Goal: Communication & Community: Answer question/provide support

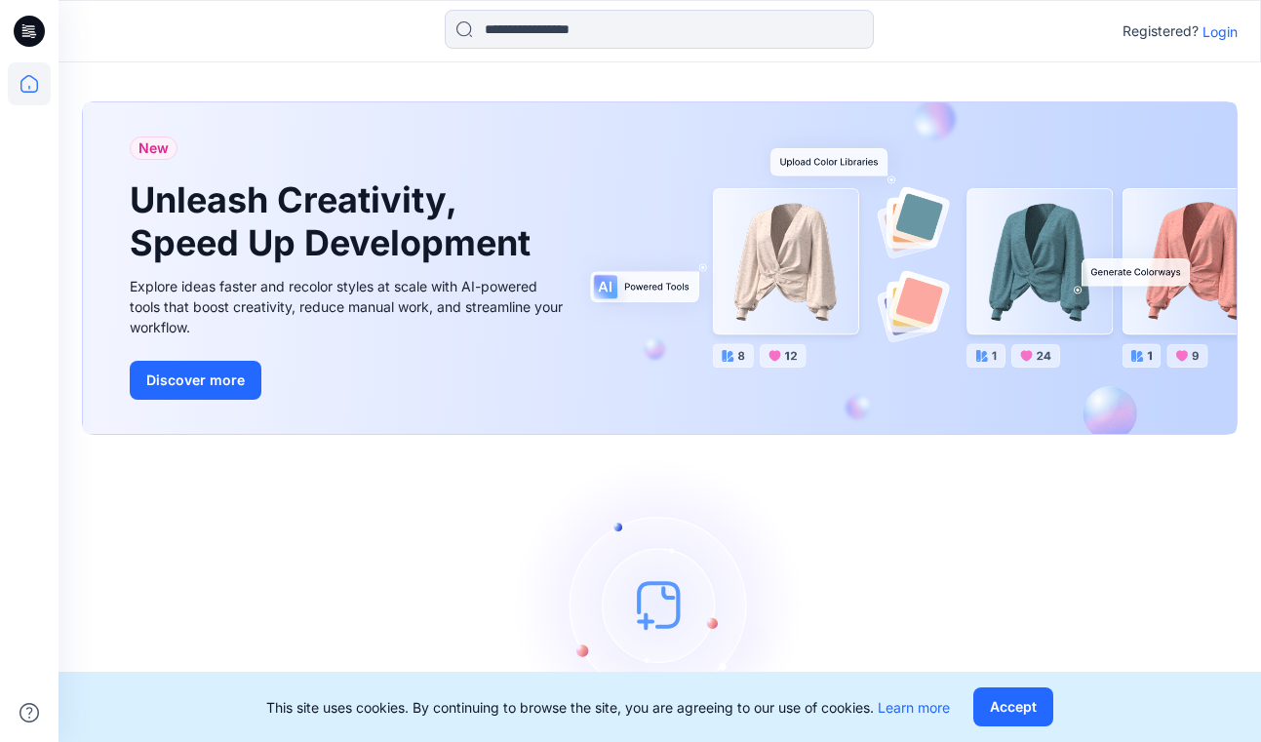
click at [1217, 23] on p "Login" at bounding box center [1219, 31] width 35 height 20
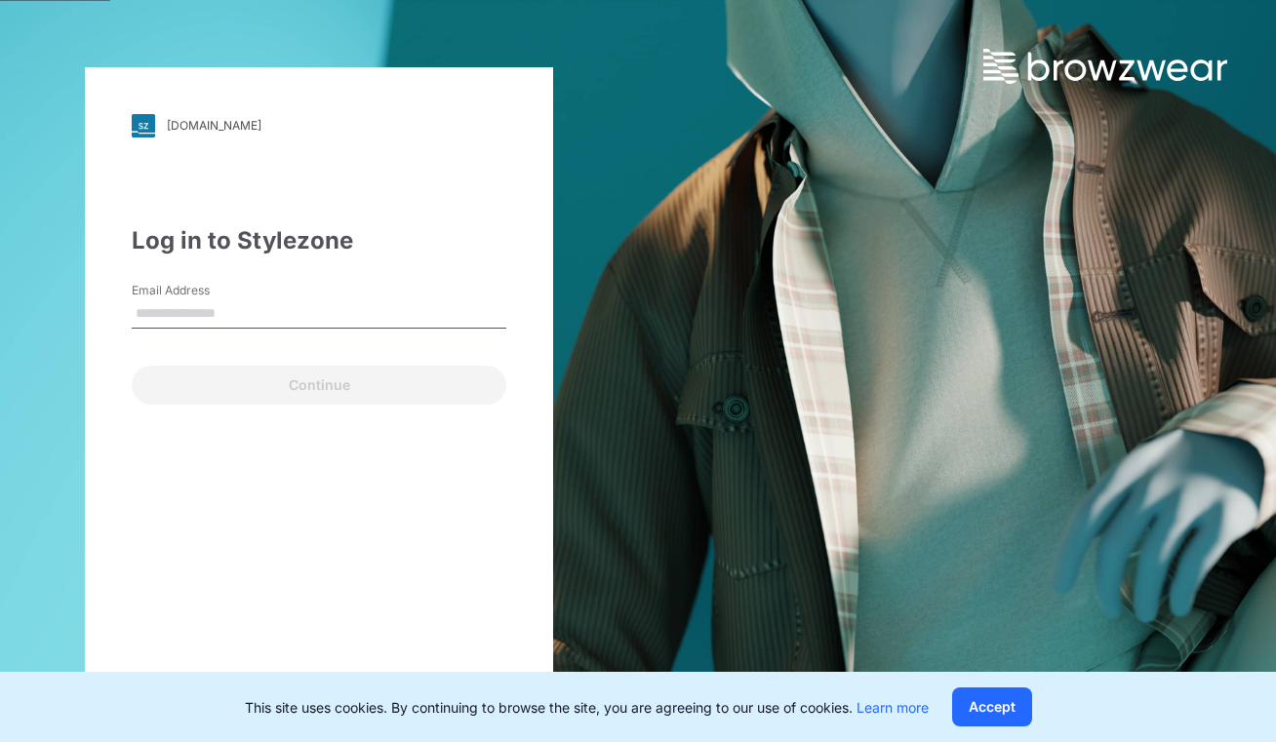
type input "**********"
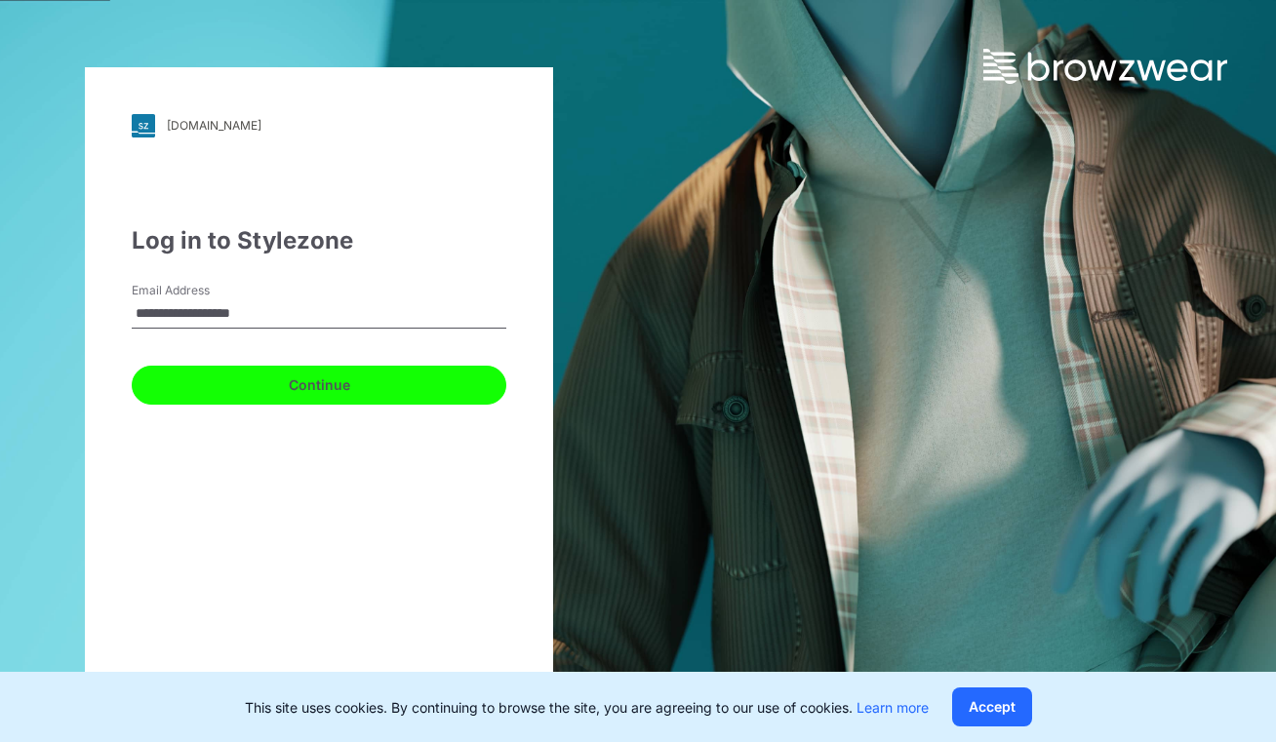
click at [331, 383] on button "Continue" at bounding box center [319, 385] width 374 height 39
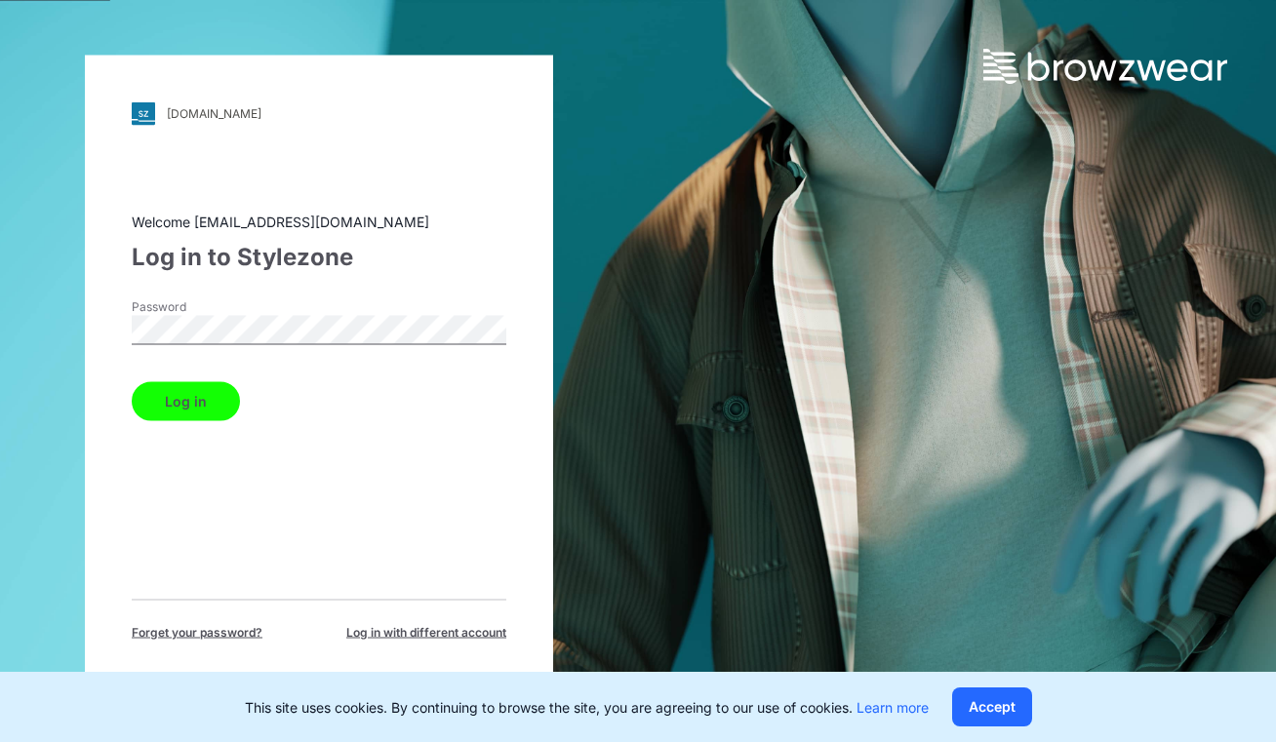
click at [227, 398] on button "Log in" at bounding box center [186, 400] width 108 height 39
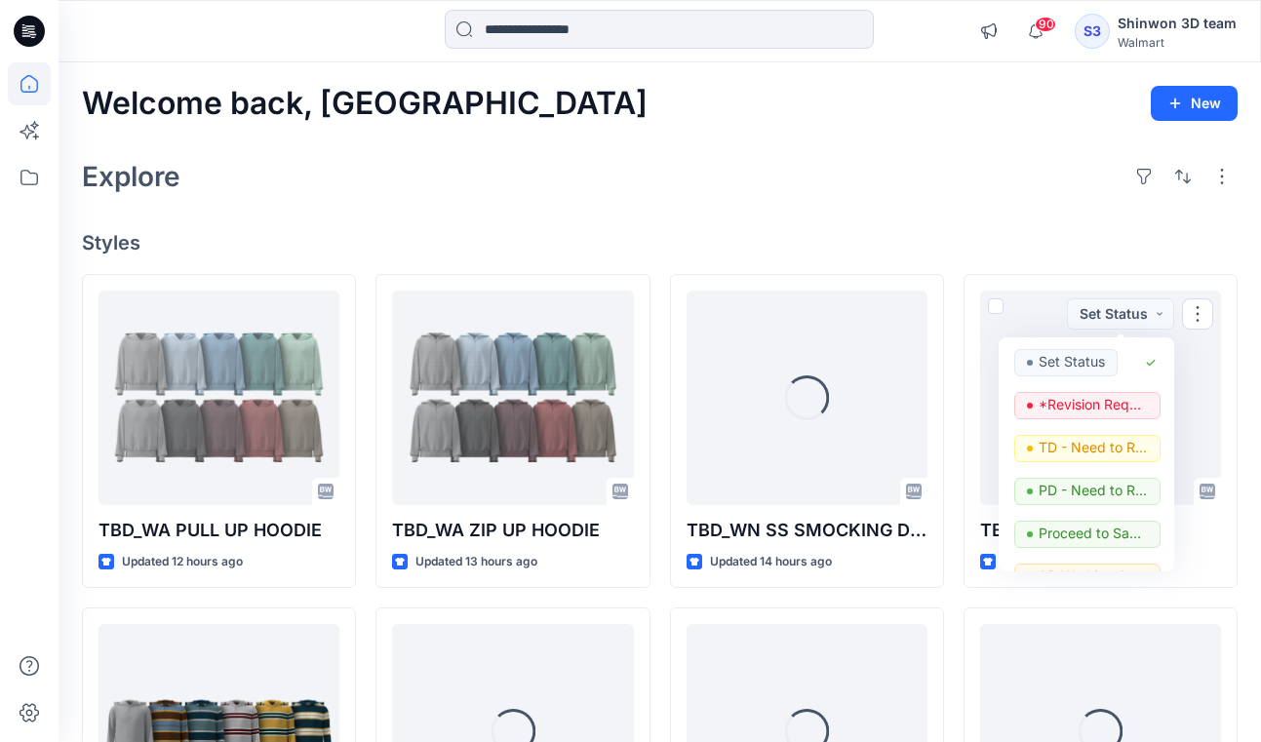
click at [1054, 255] on div "Welcome back, Shinwon New Explore Styles TBD_WA PULL UP HOODIE Updated 12 hours…" at bounding box center [660, 705] width 1202 height 1287
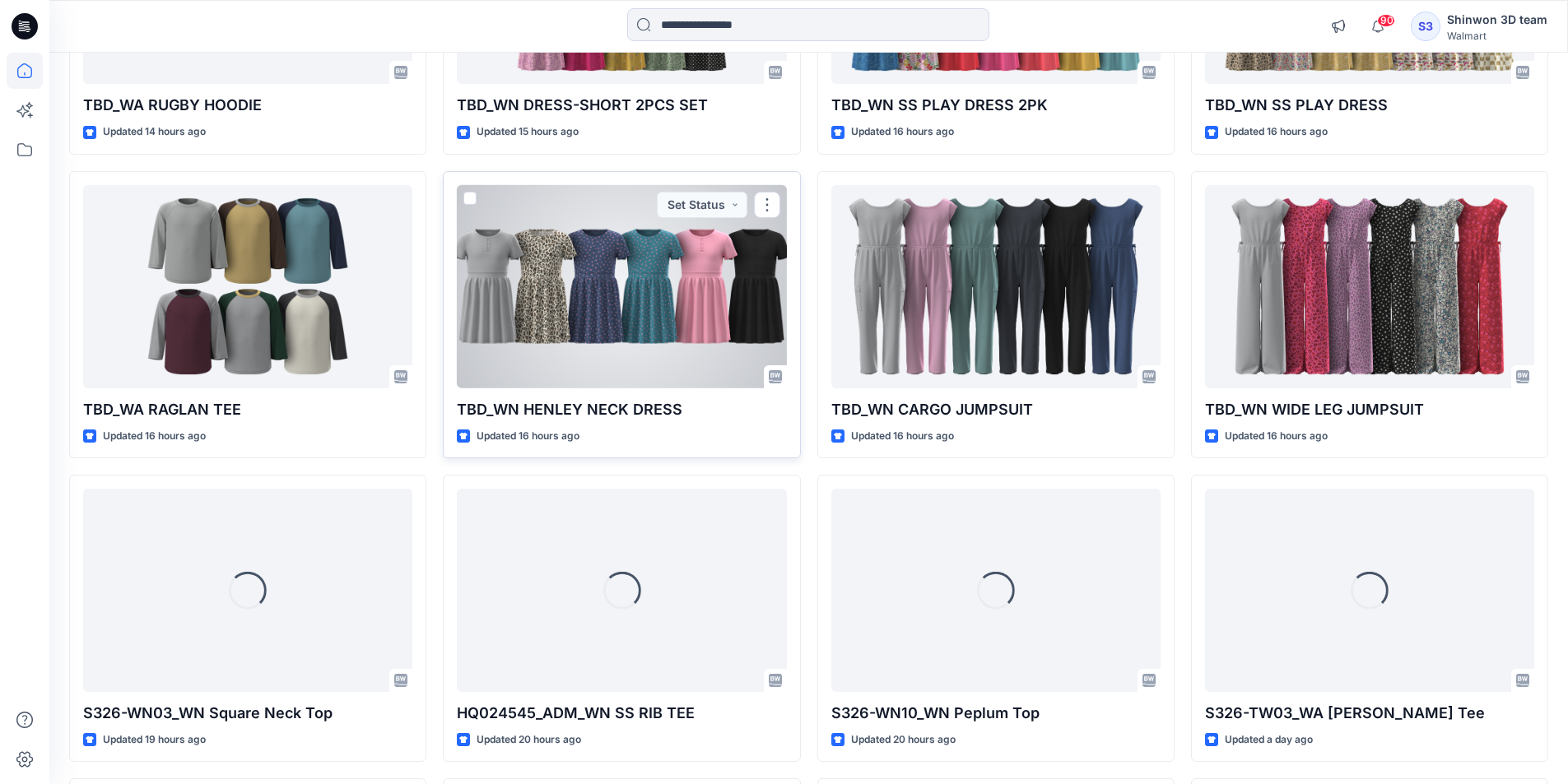
scroll to position [997, 0]
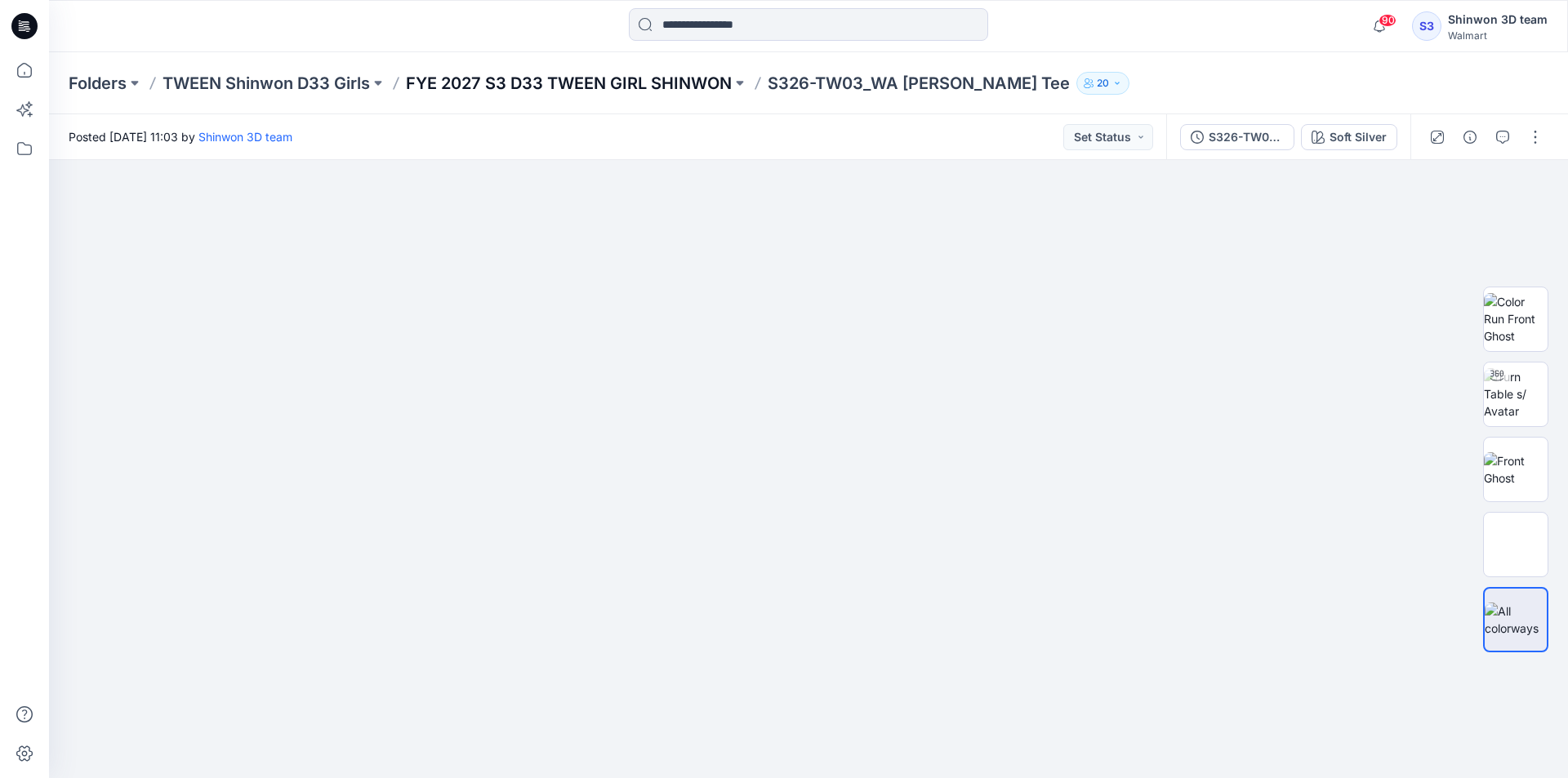
click at [671, 92] on p "FYE 2027 S3 D33 TWEEN GIRL SHINWON" at bounding box center [569, 83] width 326 height 23
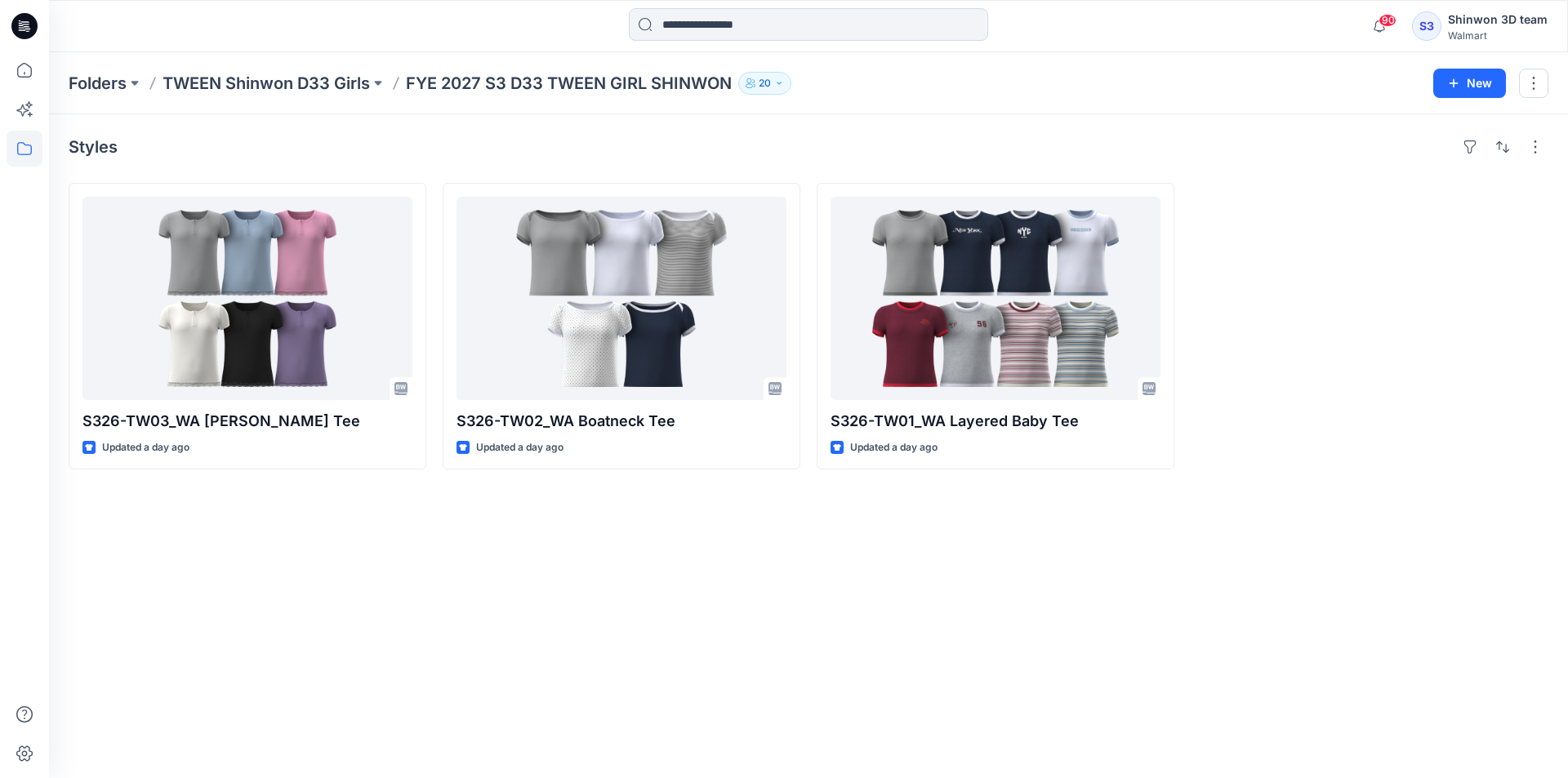
click at [1488, 477] on div "Styles S326-TW03_WA SS Henley Tee Updated a day ago S326-TW02_WA Boatneck Tee U…" at bounding box center [809, 446] width 1519 height 664
click at [1266, 518] on div "Styles S326-TW03_WA SS Henley Tee Updated a day ago S326-TW02_WA Boatneck Tee U…" at bounding box center [809, 446] width 1519 height 664
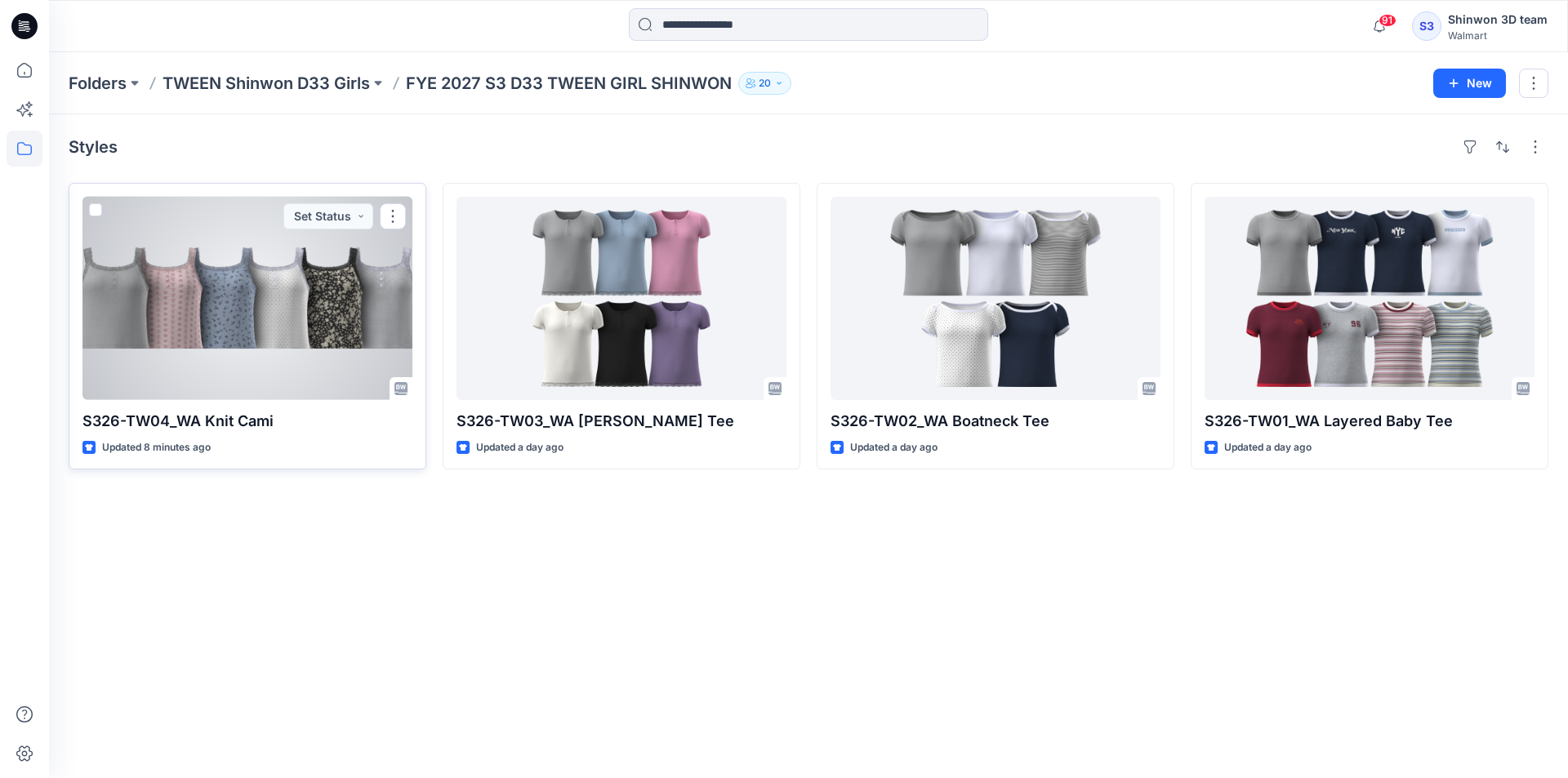
drag, startPoint x: 291, startPoint y: 224, endPoint x: 221, endPoint y: 267, distance: 82.2
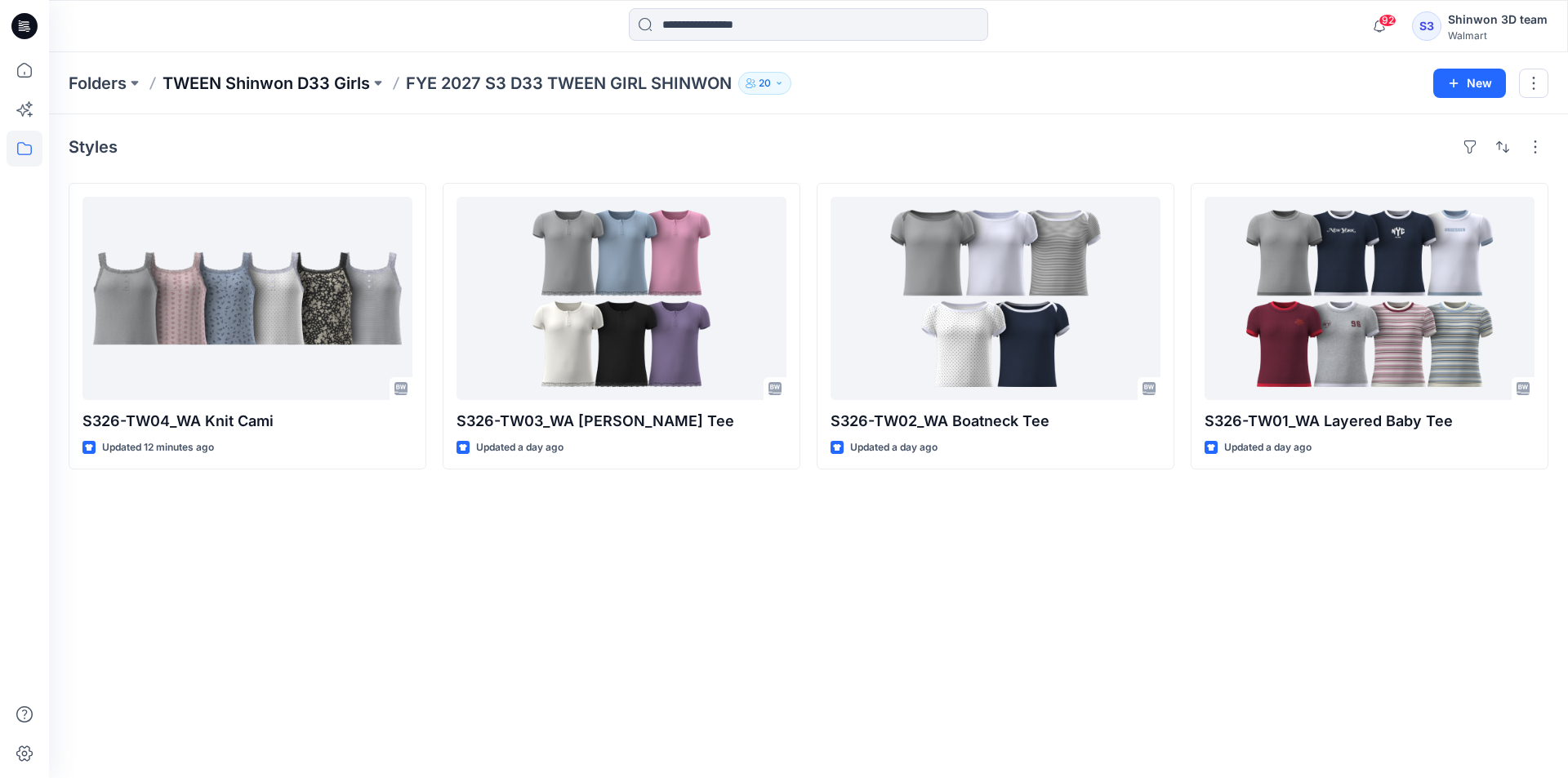
click at [310, 82] on p "TWEEN Shinwon D33 Girls" at bounding box center [266, 83] width 208 height 23
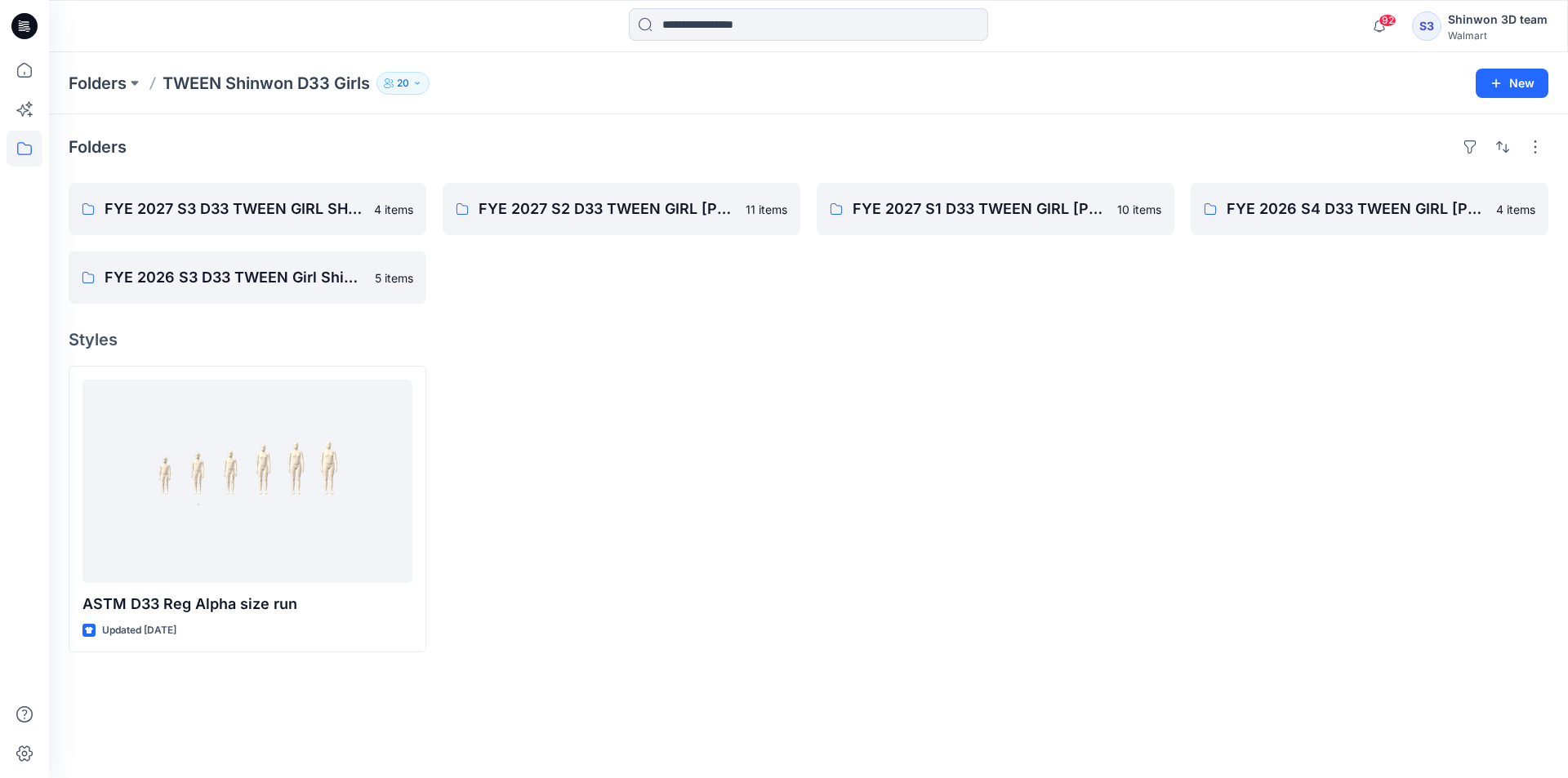
click at [642, 586] on div at bounding box center [622, 509] width 358 height 286
drag, startPoint x: 645, startPoint y: 552, endPoint x: 613, endPoint y: 544, distance: 33.0
click at [633, 551] on div at bounding box center [622, 509] width 358 height 286
click at [590, 613] on div at bounding box center [622, 509] width 358 height 286
click at [725, 451] on div at bounding box center [622, 509] width 358 height 286
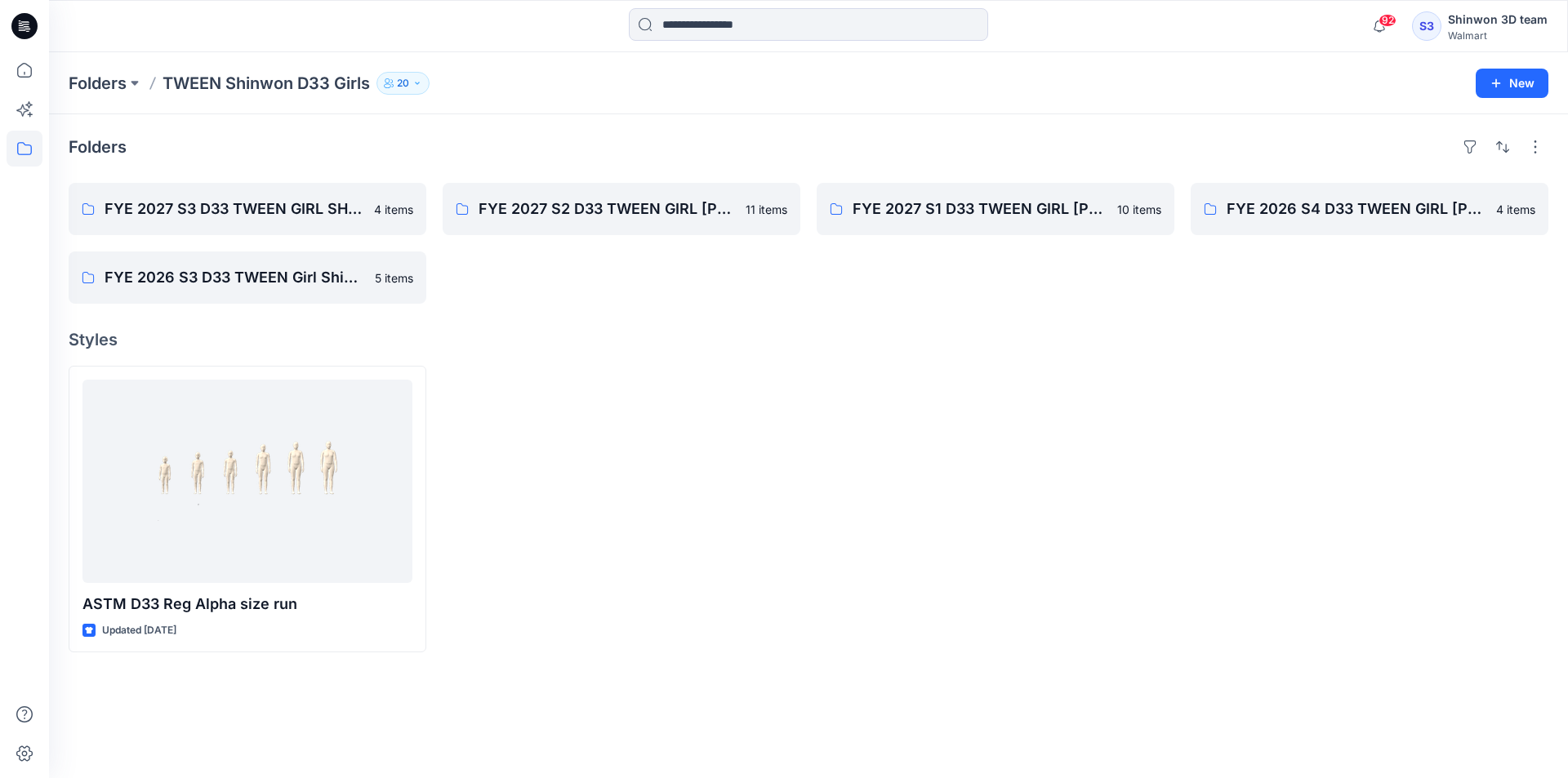
click at [608, 704] on div "Folders FYE 2027 S3 D33 TWEEN GIRL SHINWON 4 items FYE 2026 S3 D33 TWEEN Girl S…" at bounding box center [809, 446] width 1519 height 664
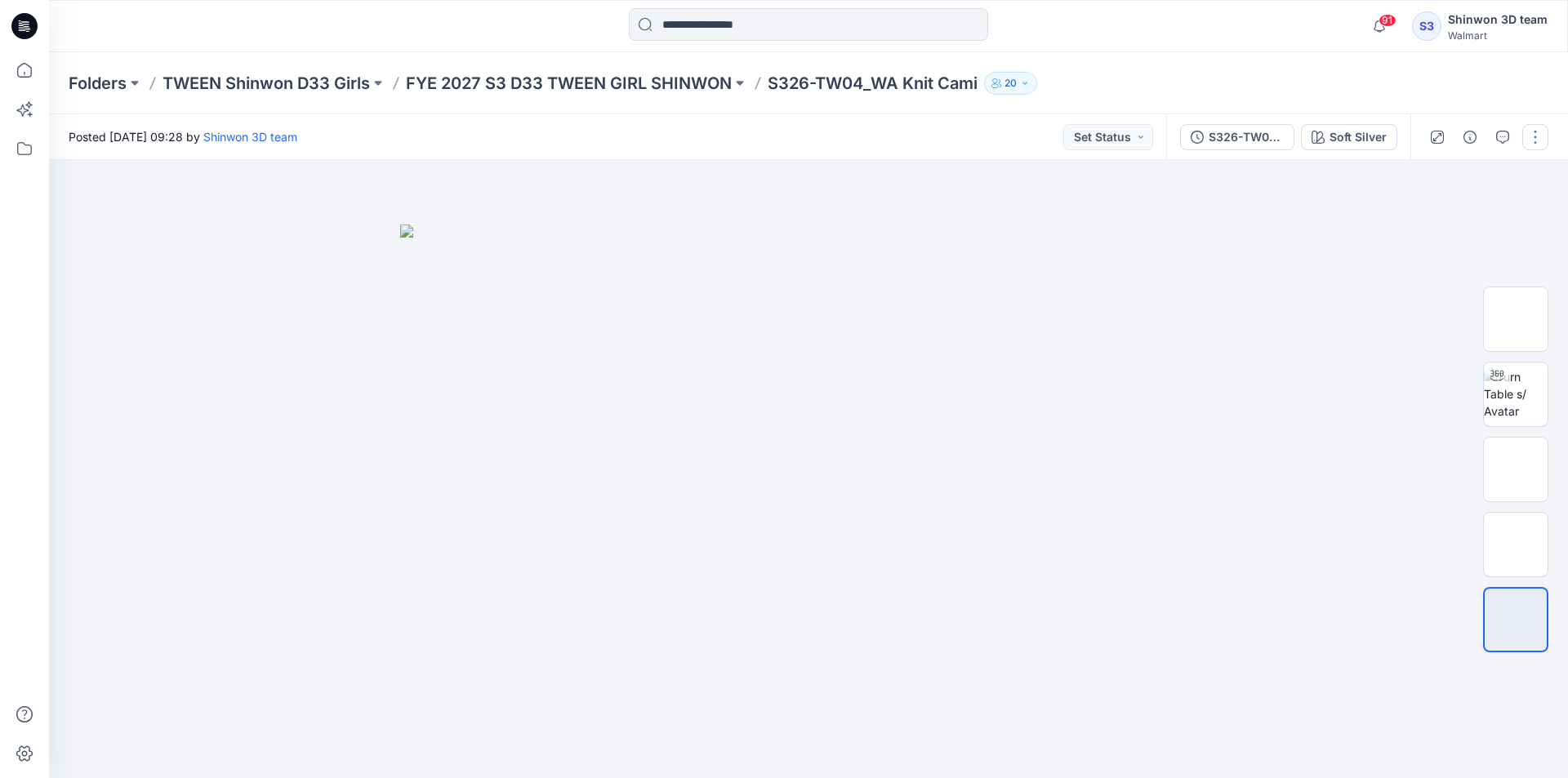
click at [1541, 134] on button "button" at bounding box center [1535, 137] width 26 height 26
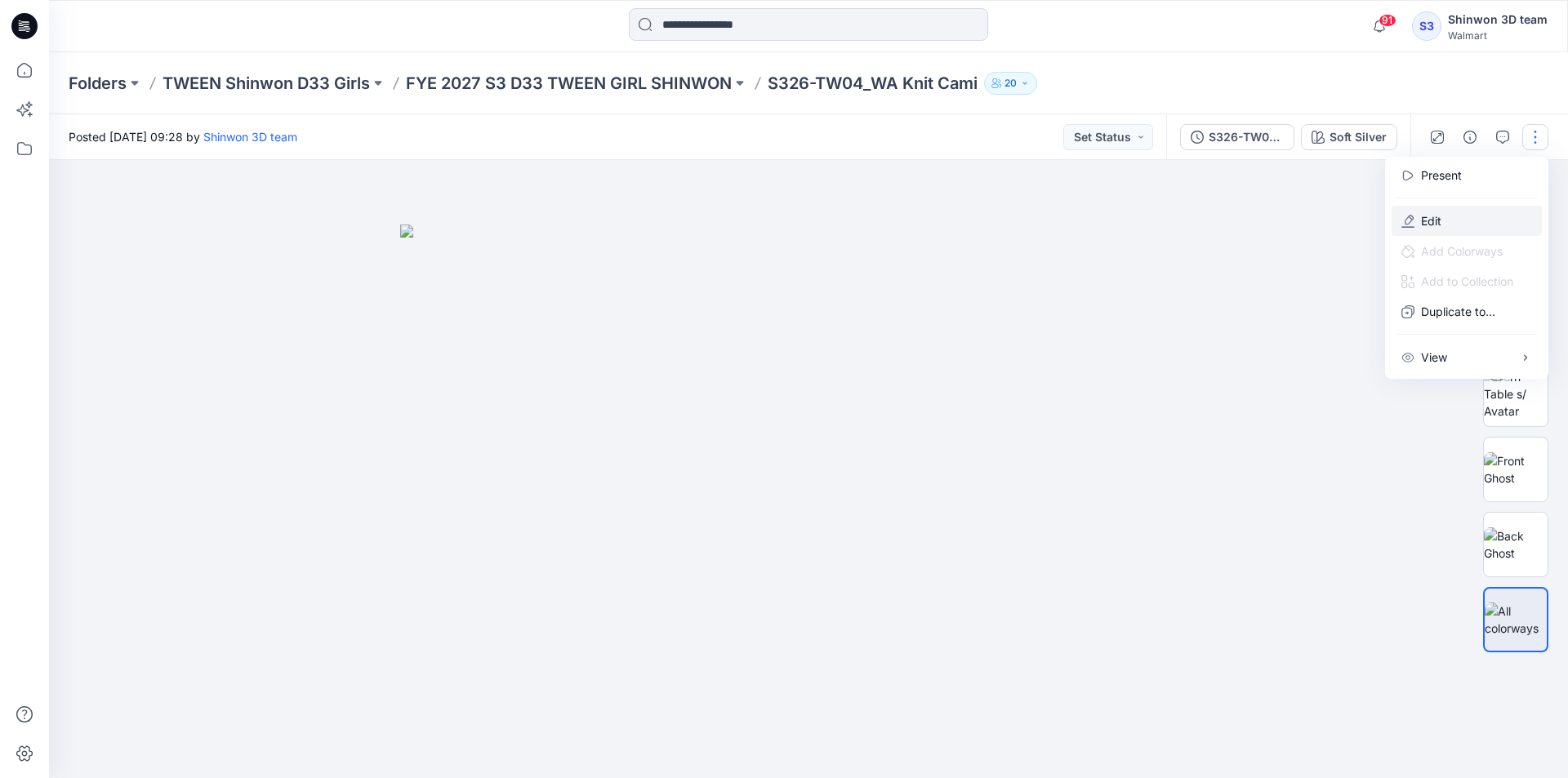
drag, startPoint x: 1435, startPoint y: 223, endPoint x: 1426, endPoint y: 219, distance: 9.8
click at [1436, 223] on p "Edit" at bounding box center [1431, 221] width 20 height 17
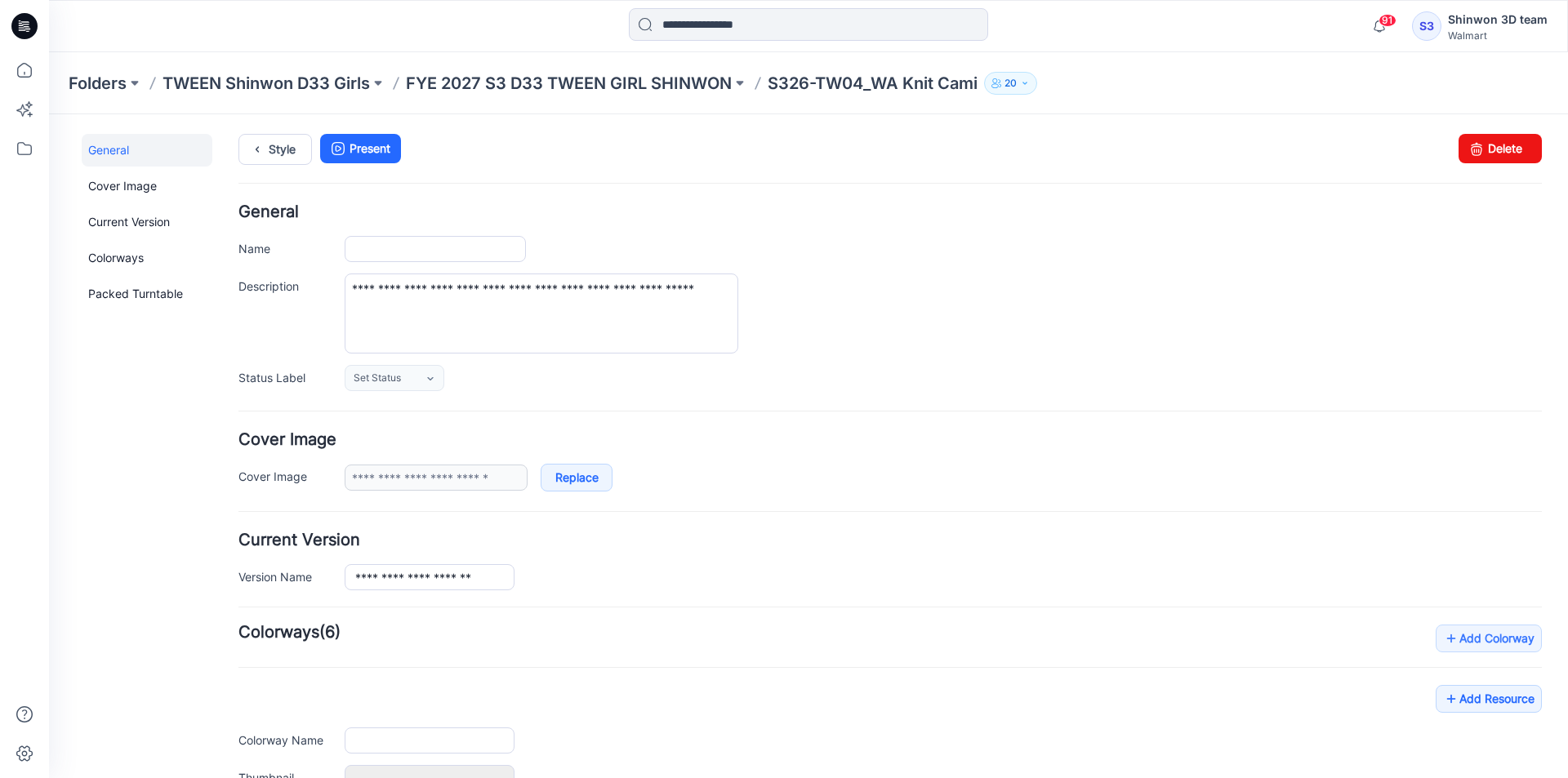
type input "**********"
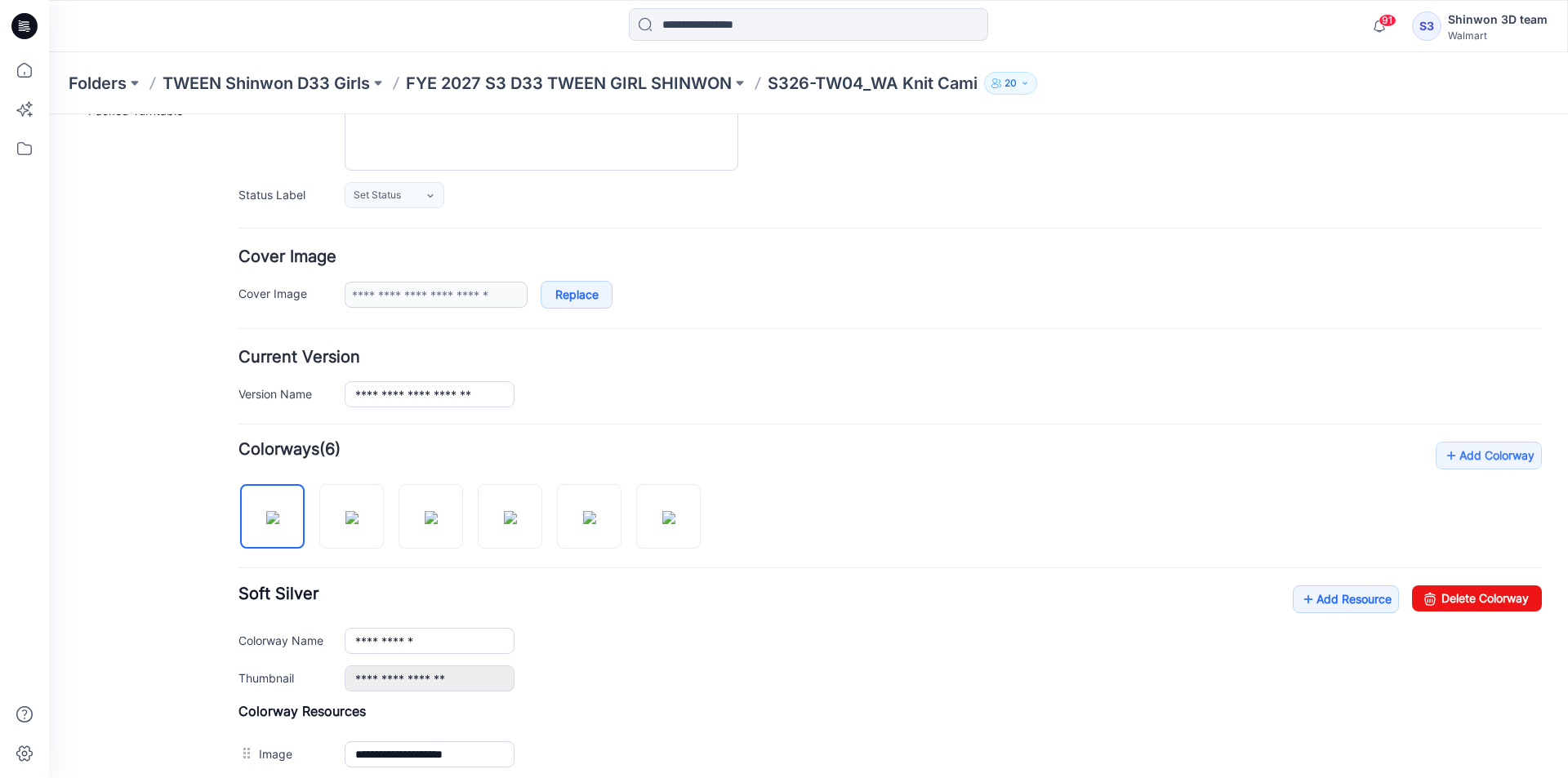
scroll to position [327, 0]
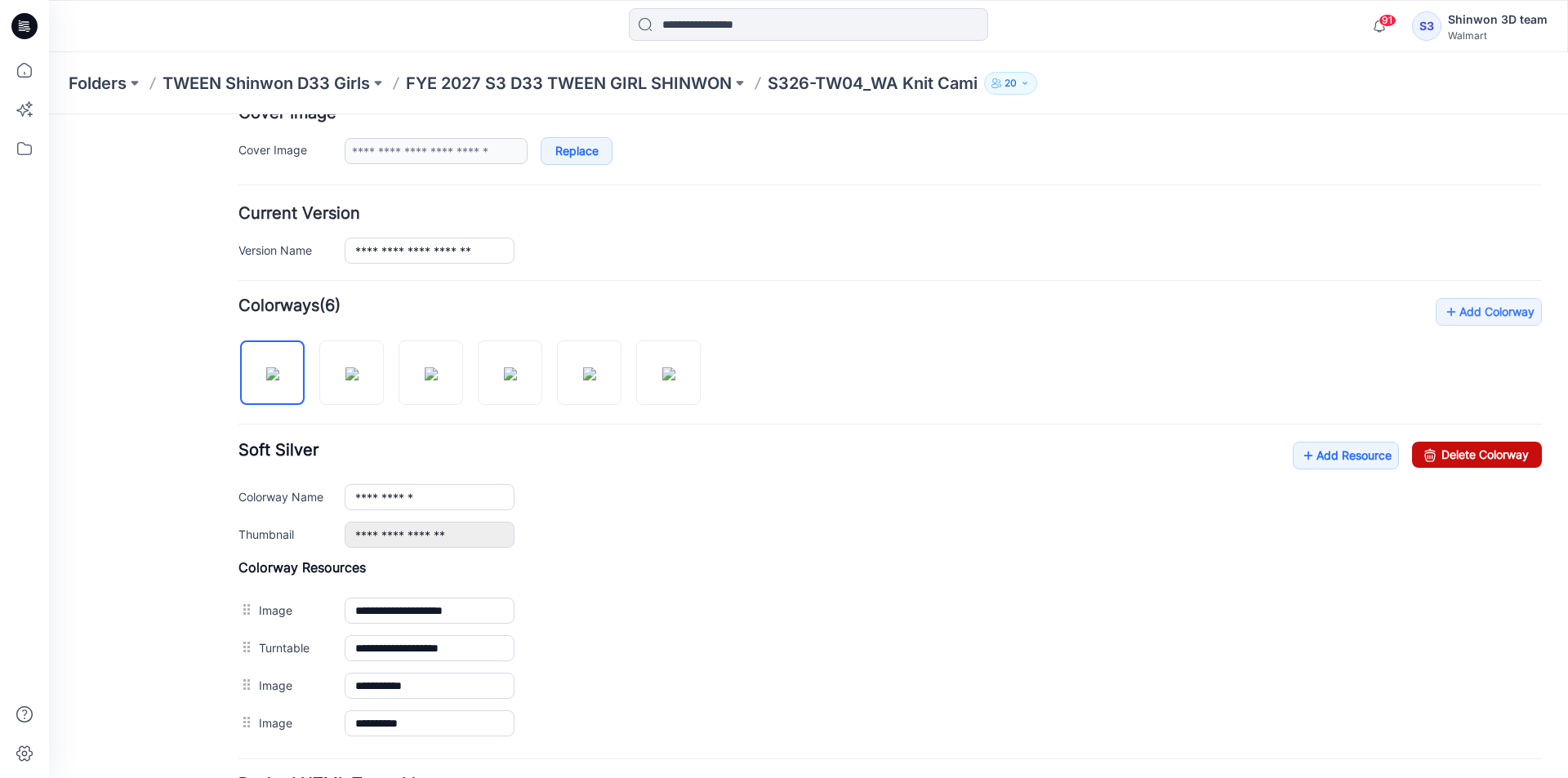
click at [1473, 448] on link "Delete Colorway" at bounding box center [1477, 455] width 130 height 26
type input "**********"
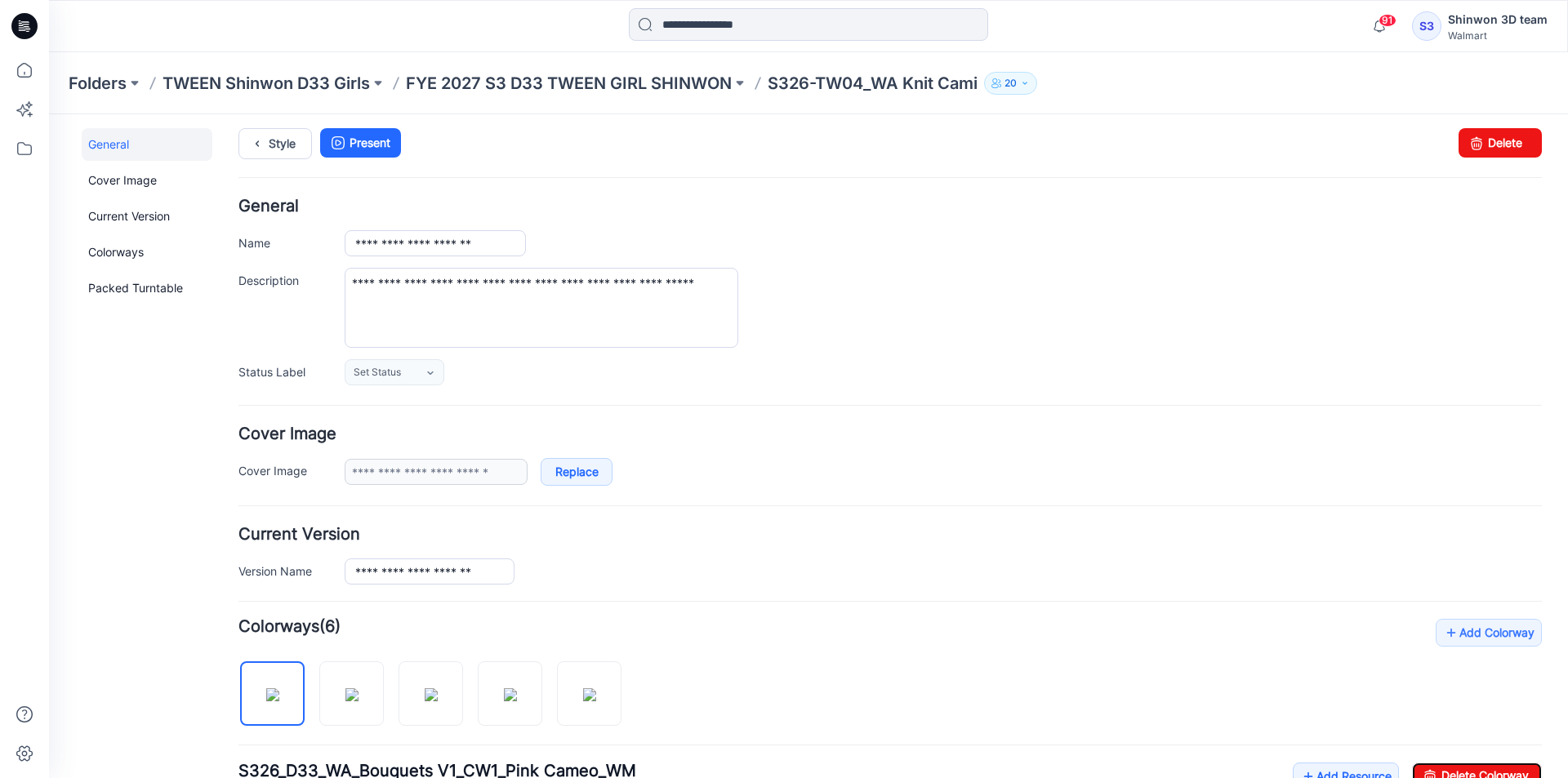
scroll to position [0, 0]
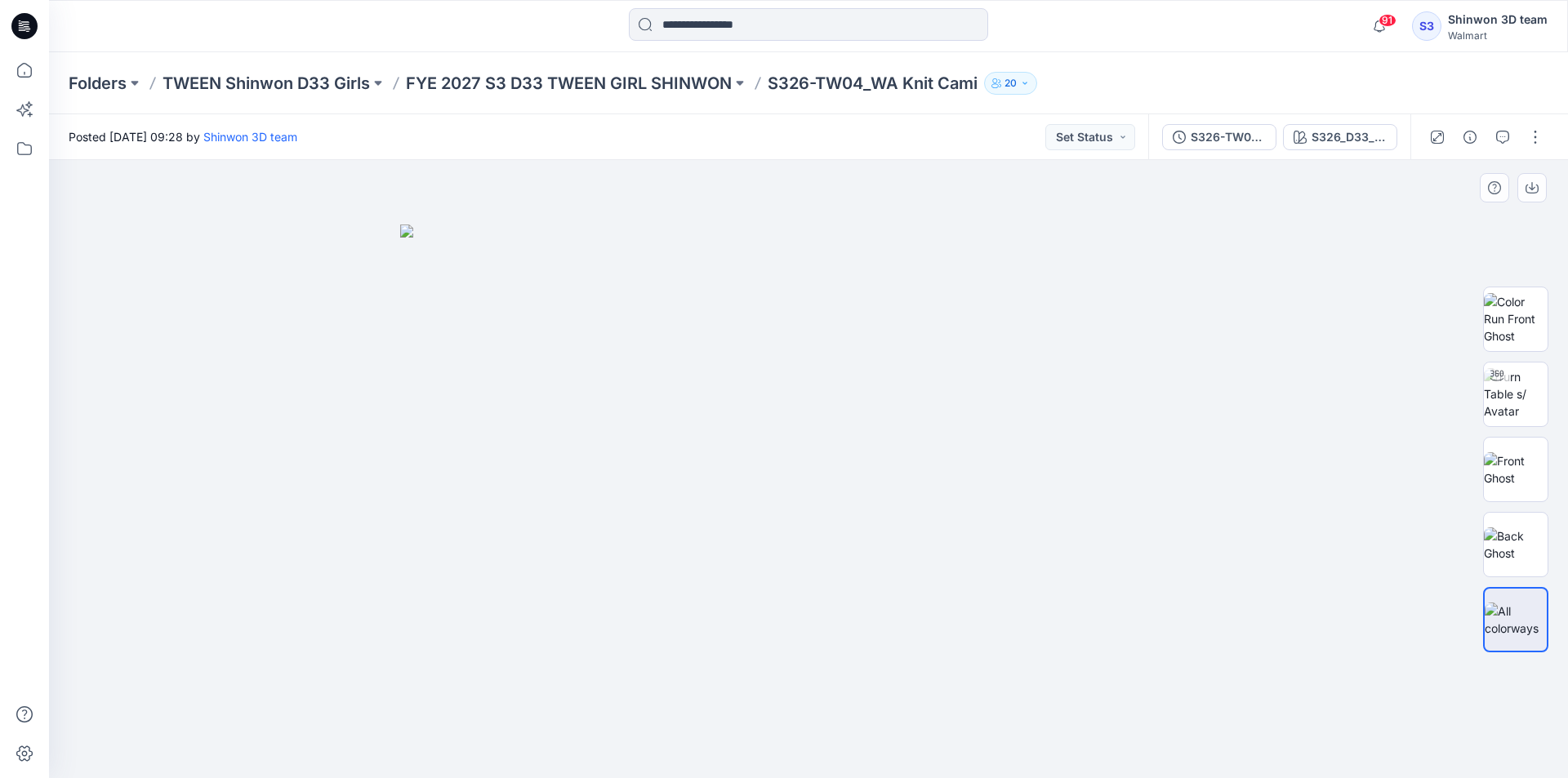
click at [1298, 678] on div at bounding box center [809, 469] width 1519 height 618
click at [616, 214] on div at bounding box center [809, 469] width 1519 height 618
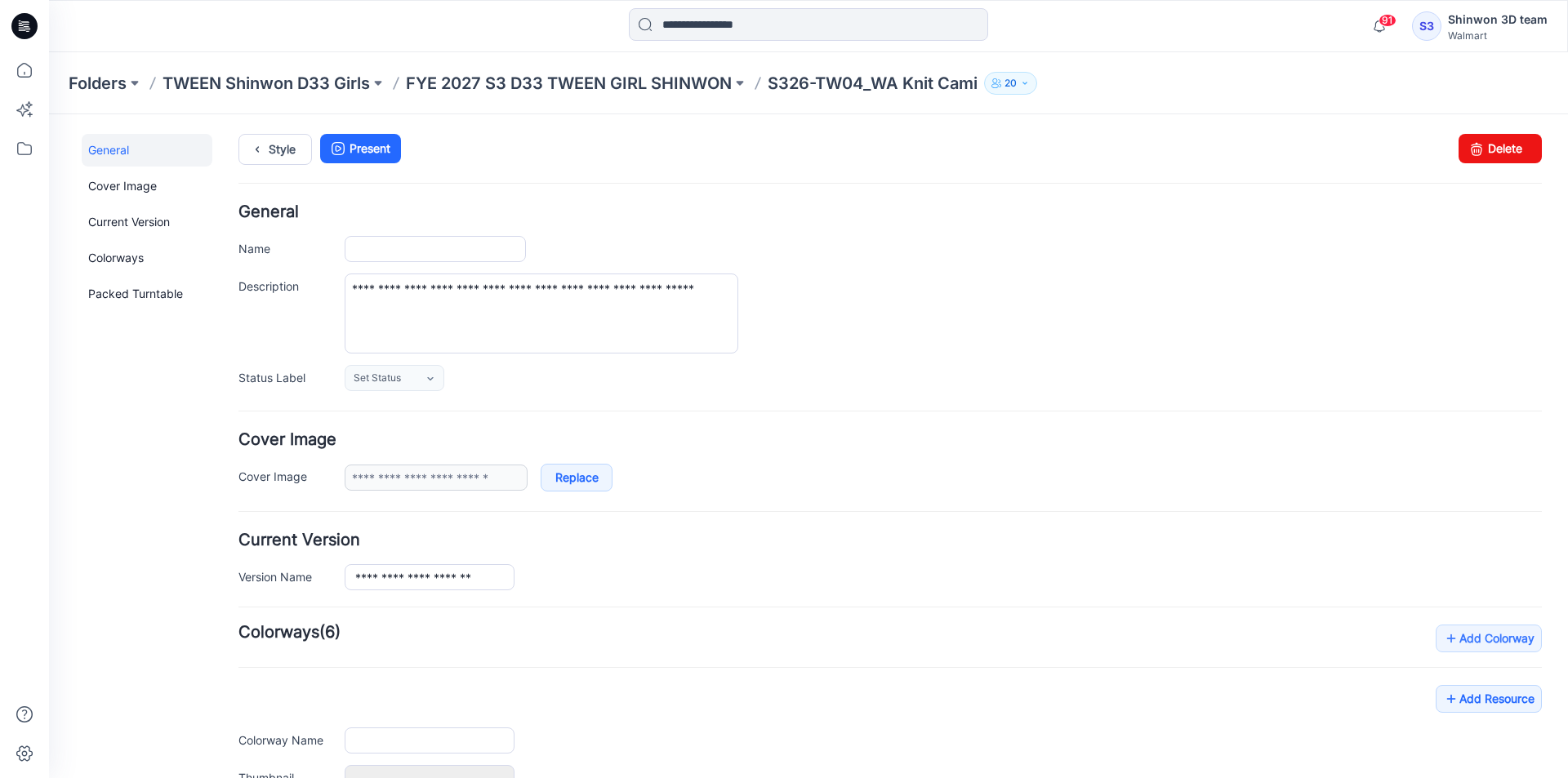
type input "**********"
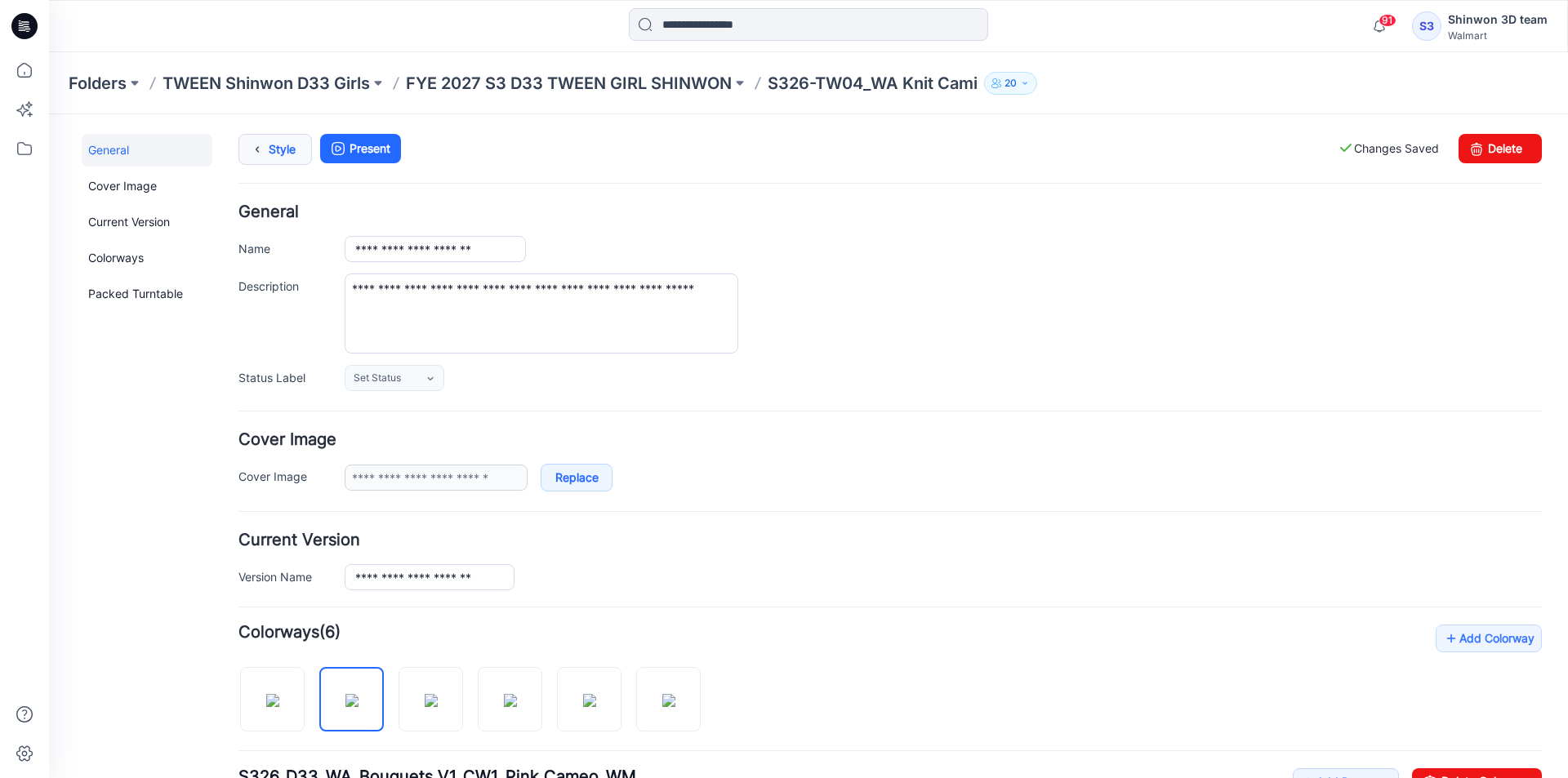
click at [290, 155] on link "Style" at bounding box center [276, 149] width 74 height 31
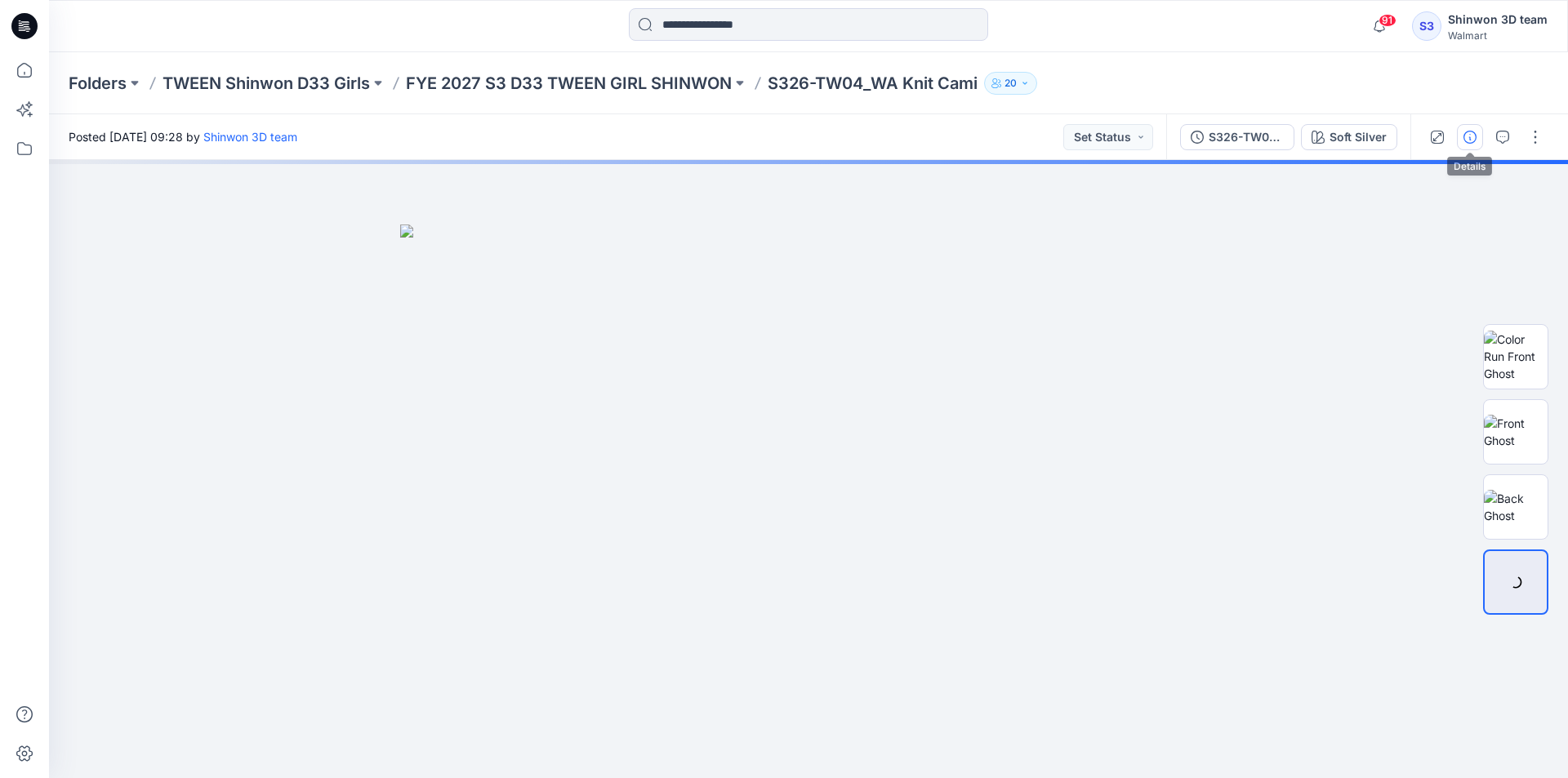
click at [1474, 139] on icon "button" at bounding box center [1470, 137] width 13 height 13
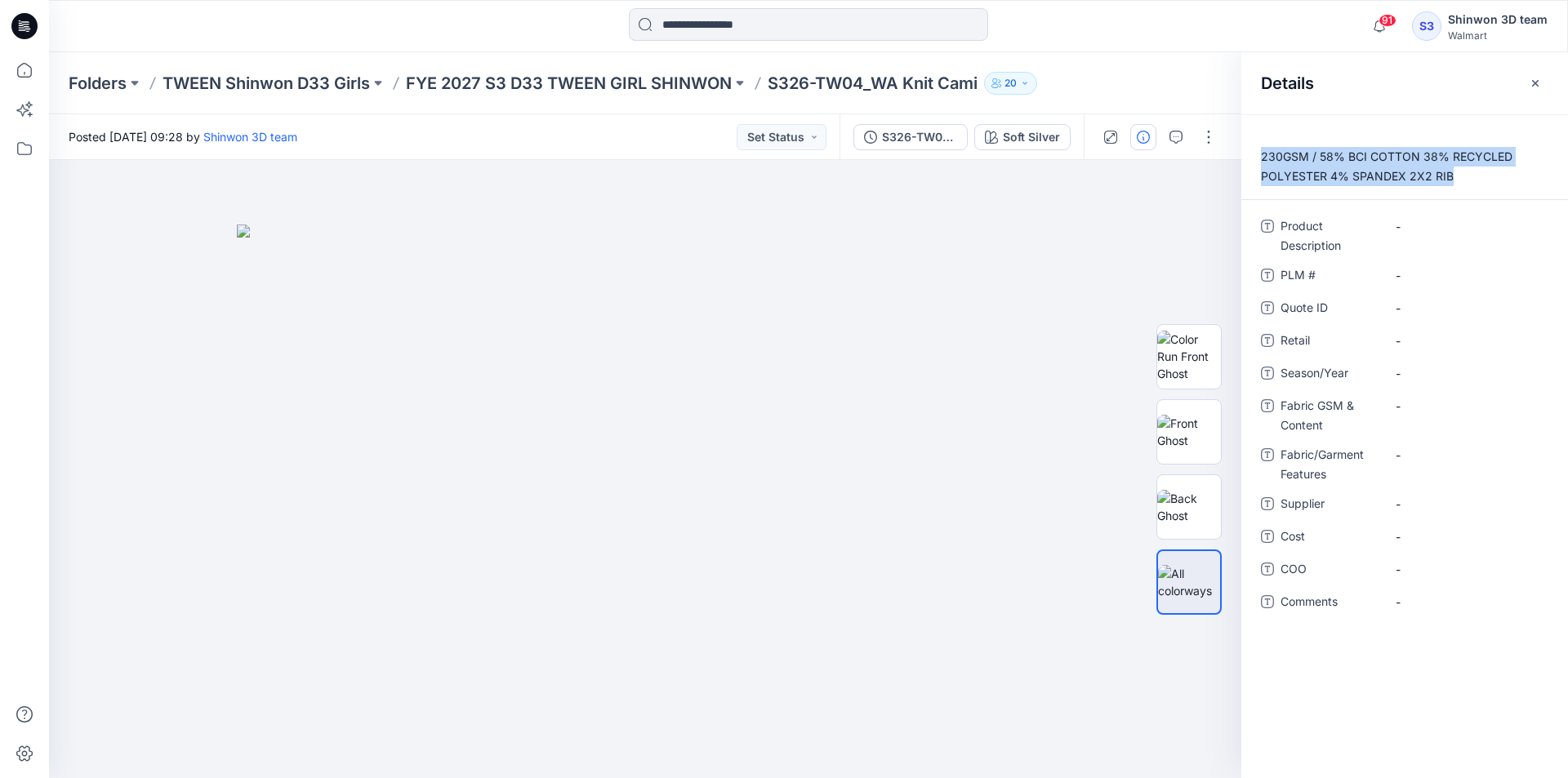
drag, startPoint x: 1462, startPoint y: 181, endPoint x: 1254, endPoint y: 162, distance: 208.9
click at [1254, 162] on p "230GSM / 58% BCI COTTON 38% RECYCLED POLYESTER 4% SPANDEX 2X2 RIB" at bounding box center [1405, 167] width 327 height 39
copy p "230GSM / 58% BCI COTTON 38% RECYCLED POLYESTER 4% SPANDEX 2X2 RIB"
click at [1426, 453] on Features "-" at bounding box center [1467, 455] width 142 height 17
type textarea "**********"
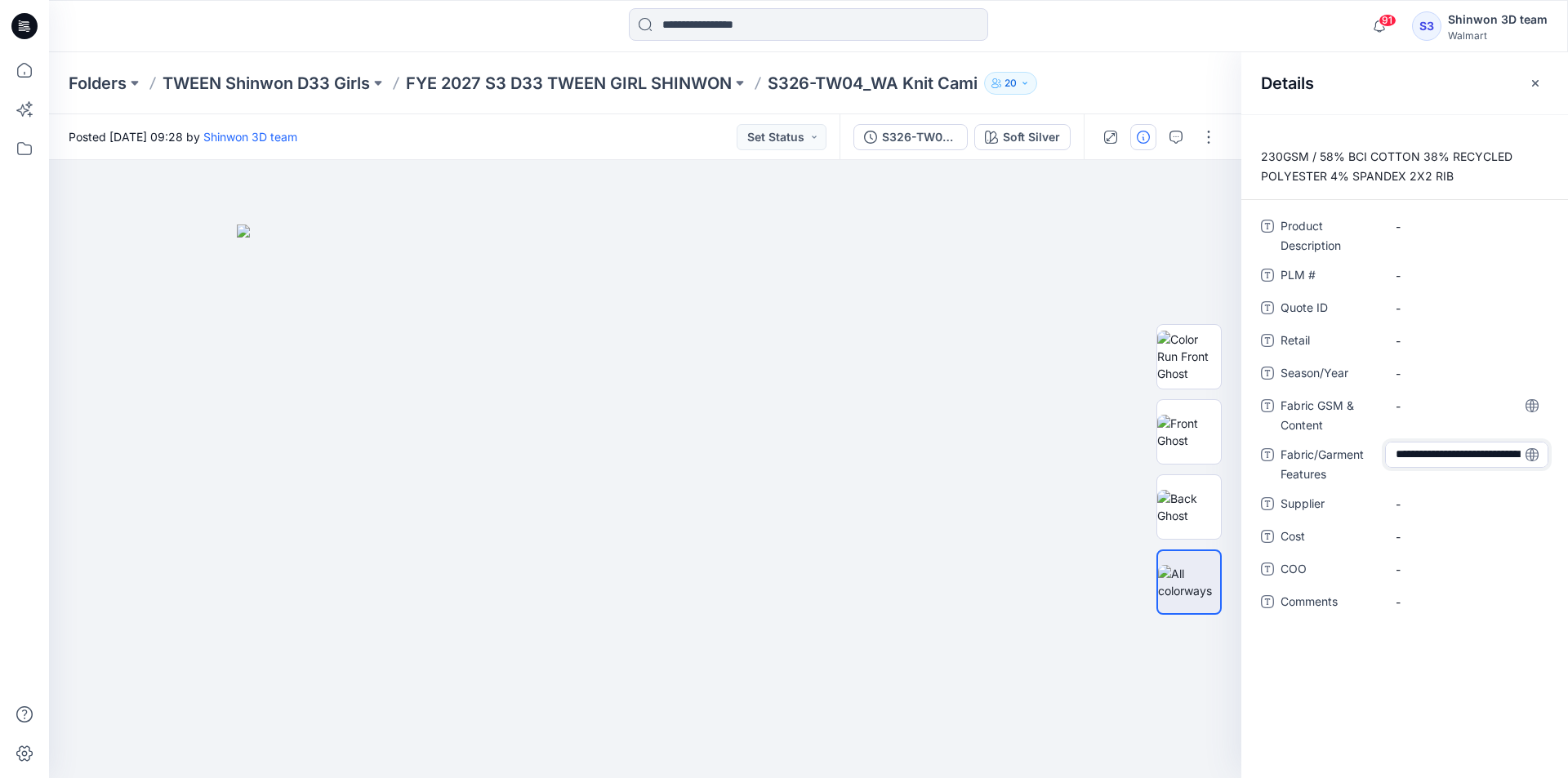
scroll to position [63, 0]
click at [1425, 417] on div "-" at bounding box center [1467, 405] width 163 height 26
type textarea "**********"
click at [1436, 474] on Features "230GSM / 58% BCI COTTON 38% RECYCLED POLYESTER 4% SPANDEX 2X2 RIB" at bounding box center [1467, 468] width 142 height 51
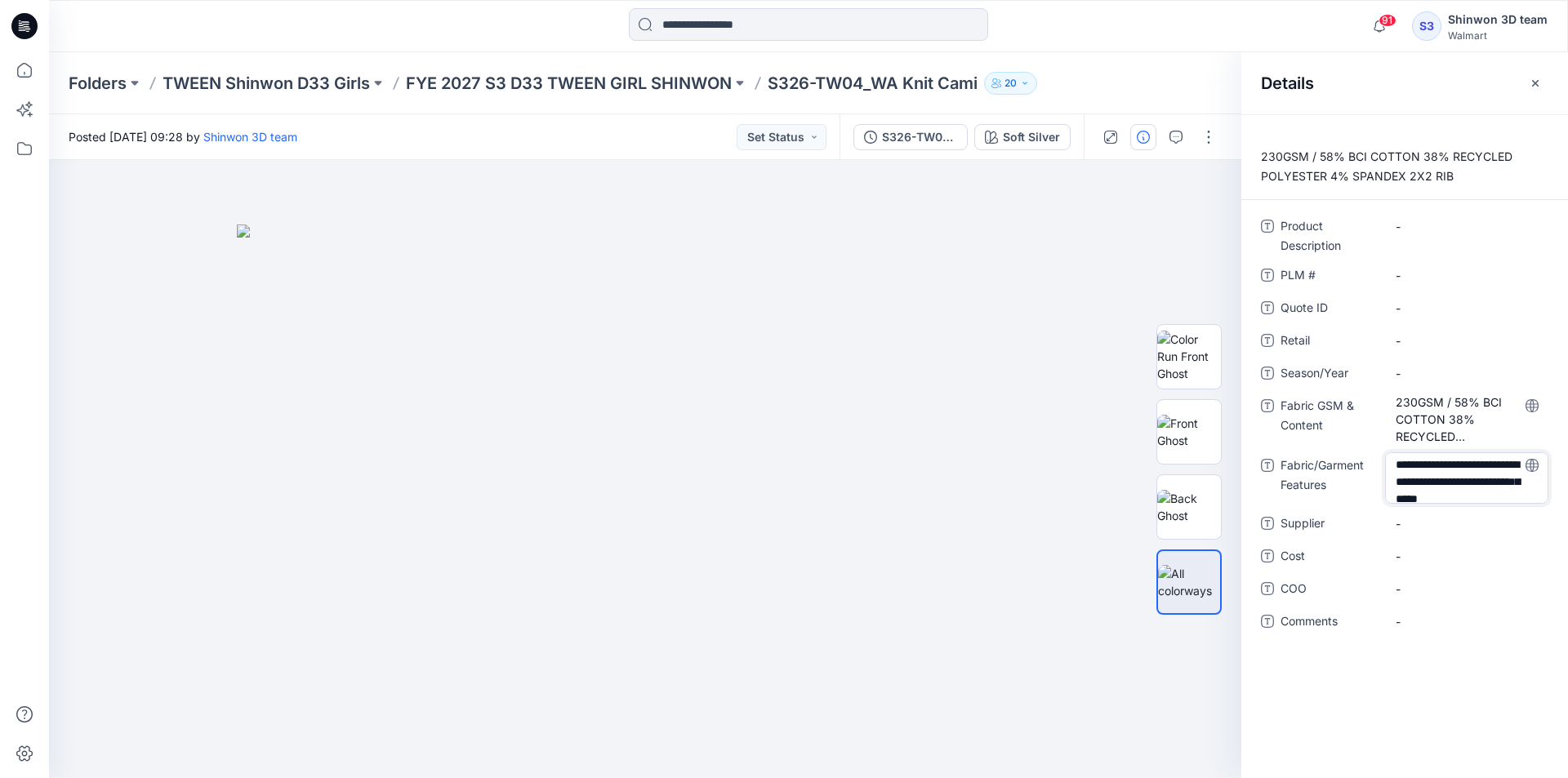
scroll to position [0, 0]
drag, startPoint x: 1458, startPoint y: 493, endPoint x: 1368, endPoint y: 442, distance: 103.4
click at [1368, 442] on div "**********" at bounding box center [1405, 434] width 287 height 441
drag, startPoint x: 1443, startPoint y: 483, endPoint x: 1352, endPoint y: 450, distance: 96.8
click at [1352, 450] on div "**********" at bounding box center [1405, 434] width 287 height 441
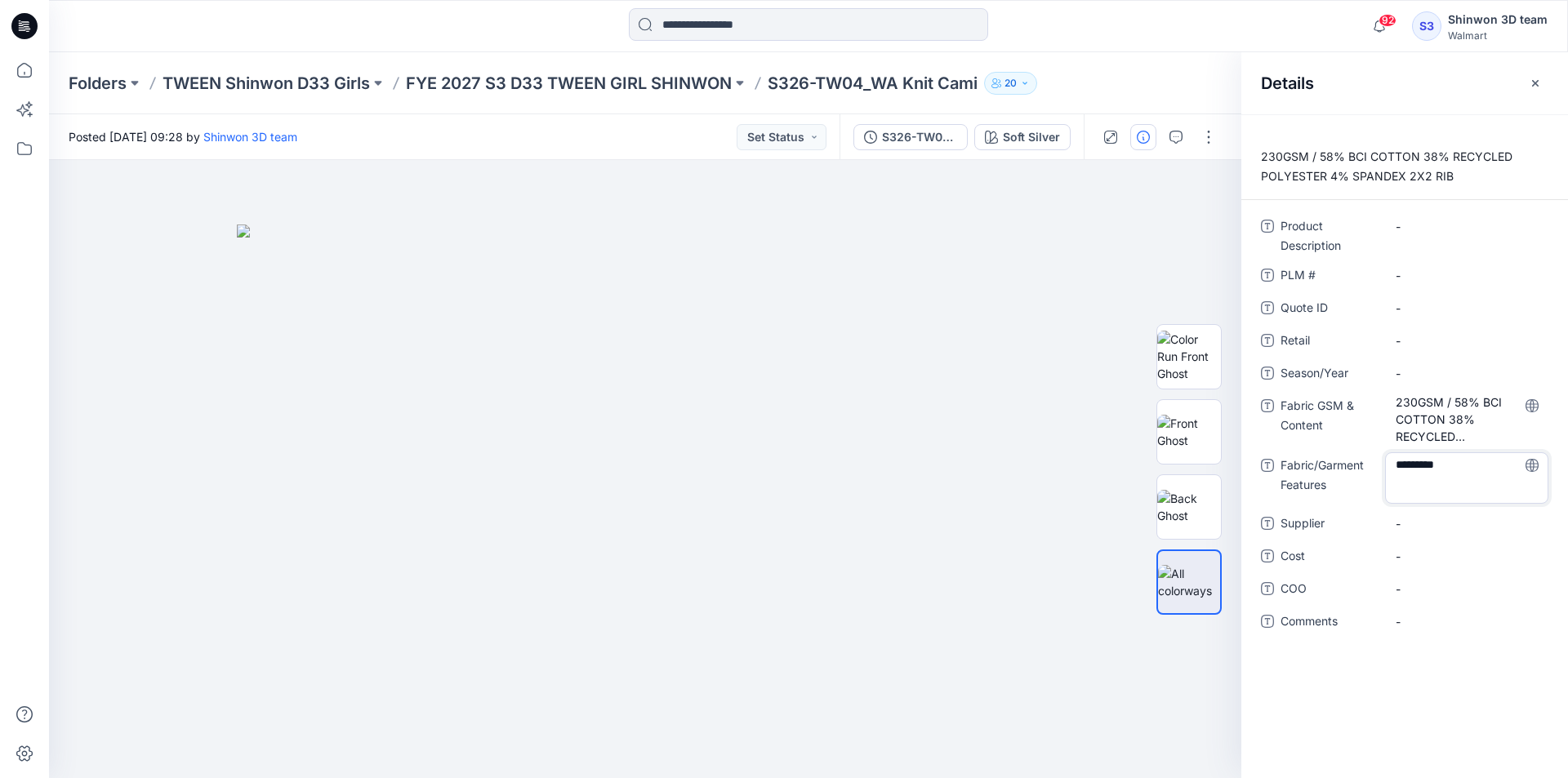
drag, startPoint x: 1409, startPoint y: 471, endPoint x: 1374, endPoint y: 461, distance: 36.4
click at [1374, 461] on div "Fabric/Garment Features *********" at bounding box center [1405, 477] width 287 height 51
type textarea "*******"
click at [1433, 529] on div "Product Description - PLM # - Quote ID - Retail - Season/Year - Fabric GSM & Co…" at bounding box center [1405, 434] width 287 height 441
click at [1431, 518] on span "-" at bounding box center [1467, 515] width 142 height 17
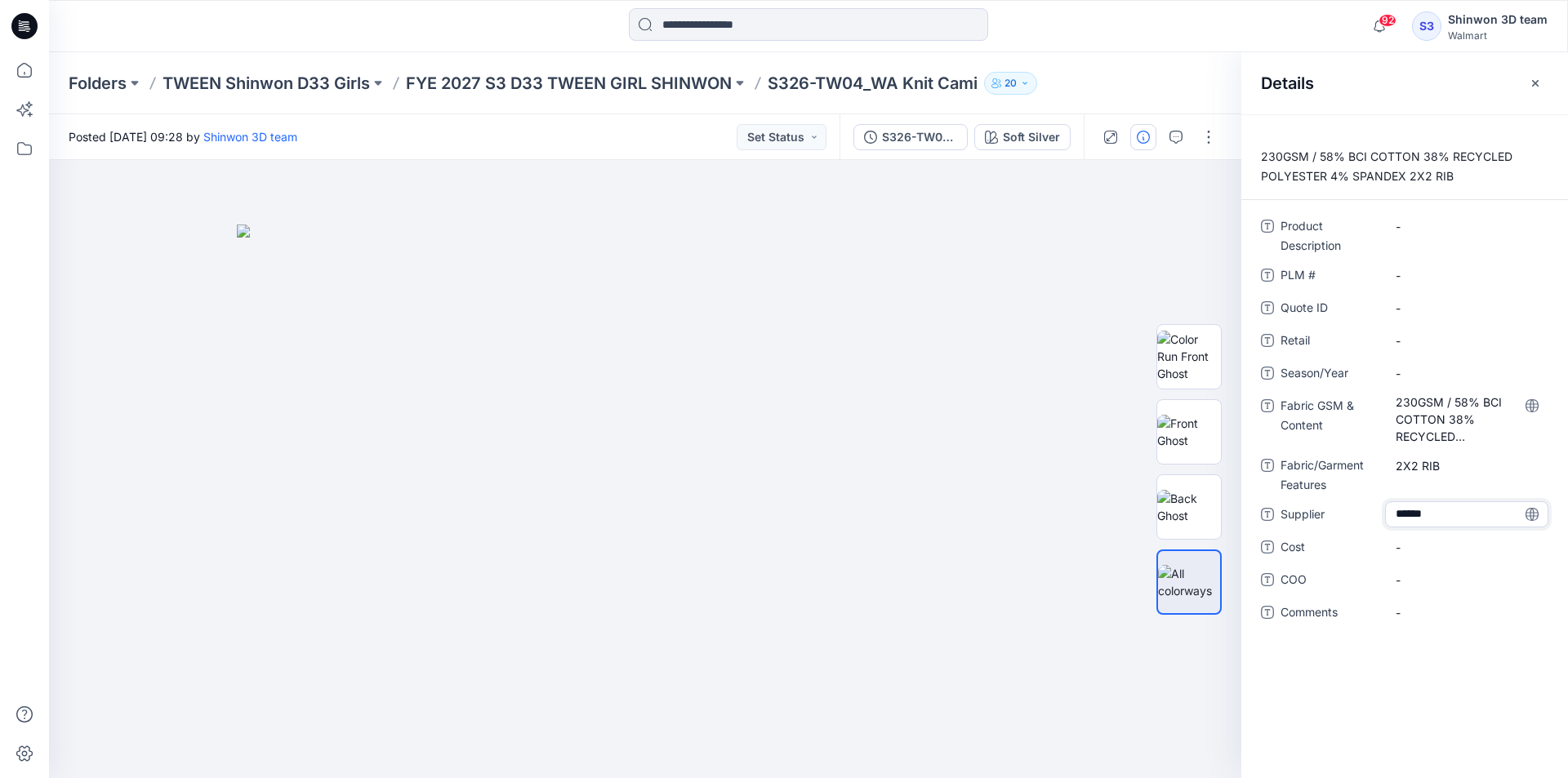
type textarea "*******"
drag, startPoint x: 1331, startPoint y: 349, endPoint x: 1252, endPoint y: 317, distance: 85.2
click at [1330, 348] on span "Retail" at bounding box center [1329, 342] width 98 height 23
click at [1410, 369] on span "-" at bounding box center [1467, 374] width 142 height 17
type textarea "*"
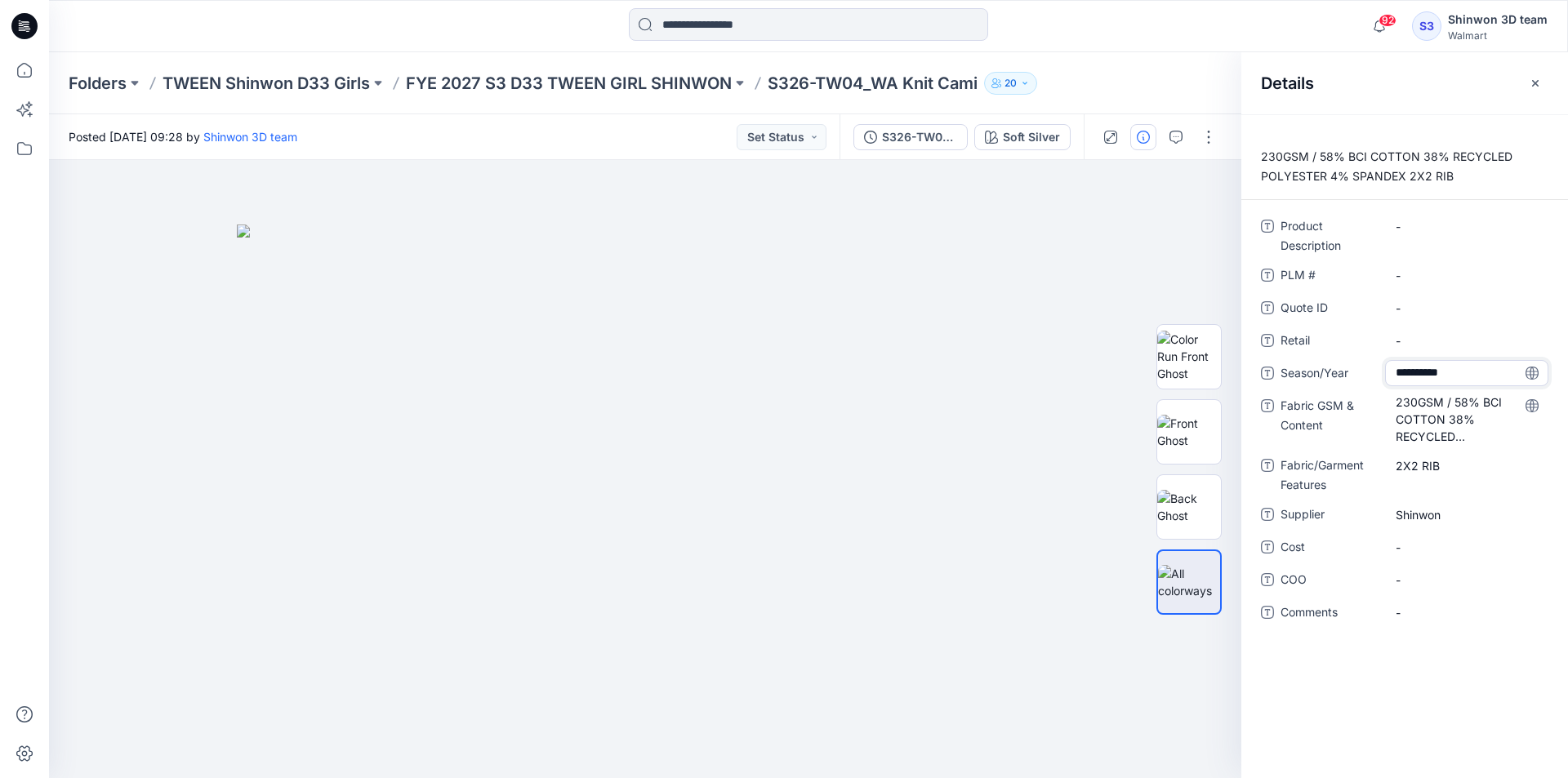
type textarea "**********"
drag, startPoint x: 773, startPoint y: 84, endPoint x: 989, endPoint y: 82, distance: 216.0
click at [989, 82] on div "Folders TWEEN Shinwon D33 Girls FYE 2027 S3 D33 TWEEN GIRL SHINWON S326-TW04_WA…" at bounding box center [745, 83] width 1353 height 23
copy div "S326-TW04_WA Knit Cami 20"
click at [1416, 265] on div "-" at bounding box center [1467, 275] width 163 height 26
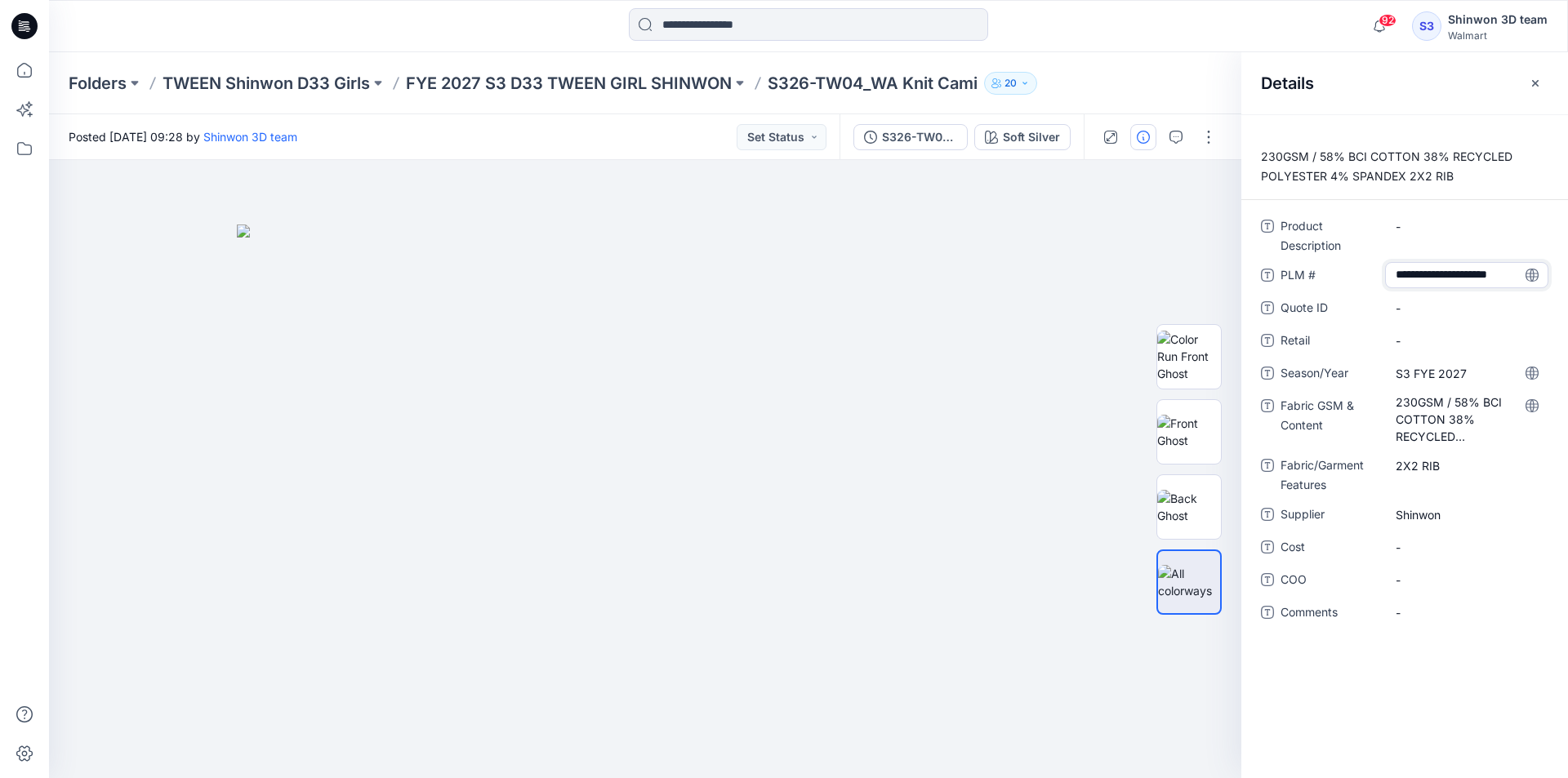
drag, startPoint x: 1436, startPoint y: 276, endPoint x: 1461, endPoint y: 269, distance: 26.0
click at [1461, 269] on textarea "**********" at bounding box center [1467, 275] width 163 height 26
type textarea "*********"
click at [1418, 227] on Description "-" at bounding box center [1467, 226] width 142 height 17
drag, startPoint x: 1393, startPoint y: 226, endPoint x: 1406, endPoint y: 260, distance: 36.4
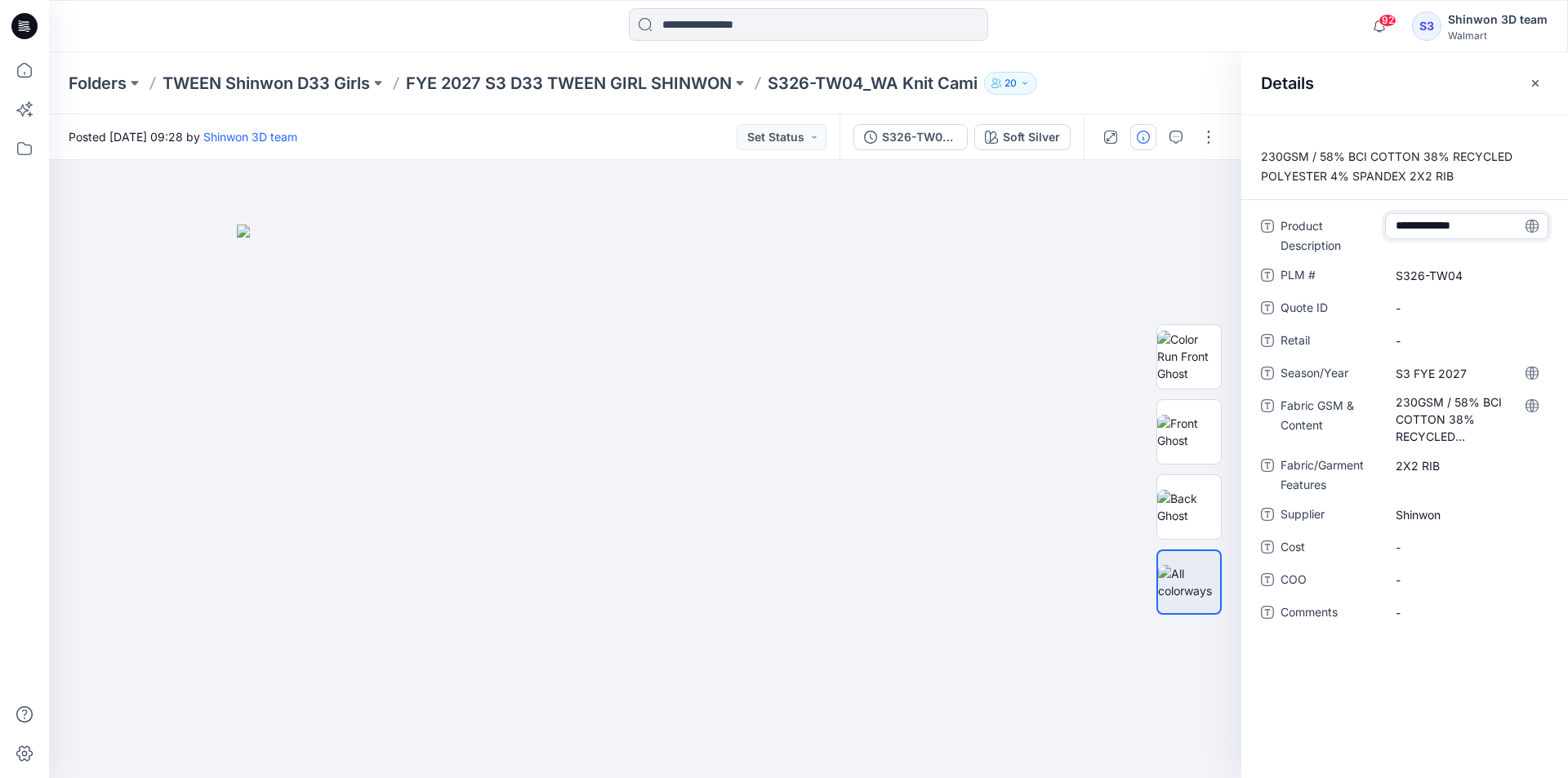
click at [1382, 226] on div "**********" at bounding box center [1405, 234] width 287 height 43
type textarea "**********"
click at [1435, 334] on span "-" at bounding box center [1467, 341] width 142 height 17
drag, startPoint x: 1302, startPoint y: 304, endPoint x: 1302, endPoint y: 281, distance: 23.0
click at [1302, 301] on span "Quote ID" at bounding box center [1329, 309] width 98 height 23
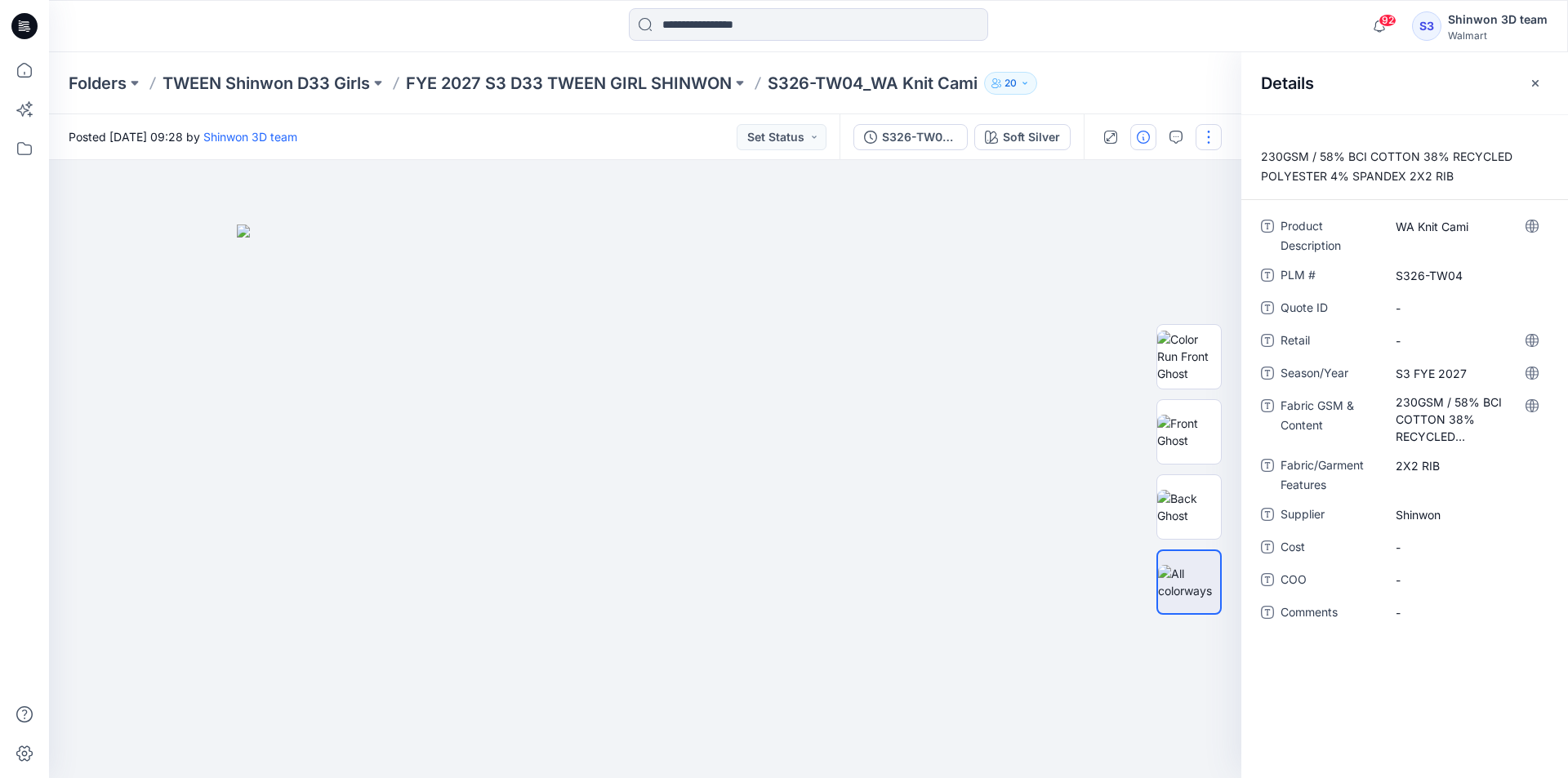
click at [1181, 134] on icon "button" at bounding box center [1176, 137] width 13 height 13
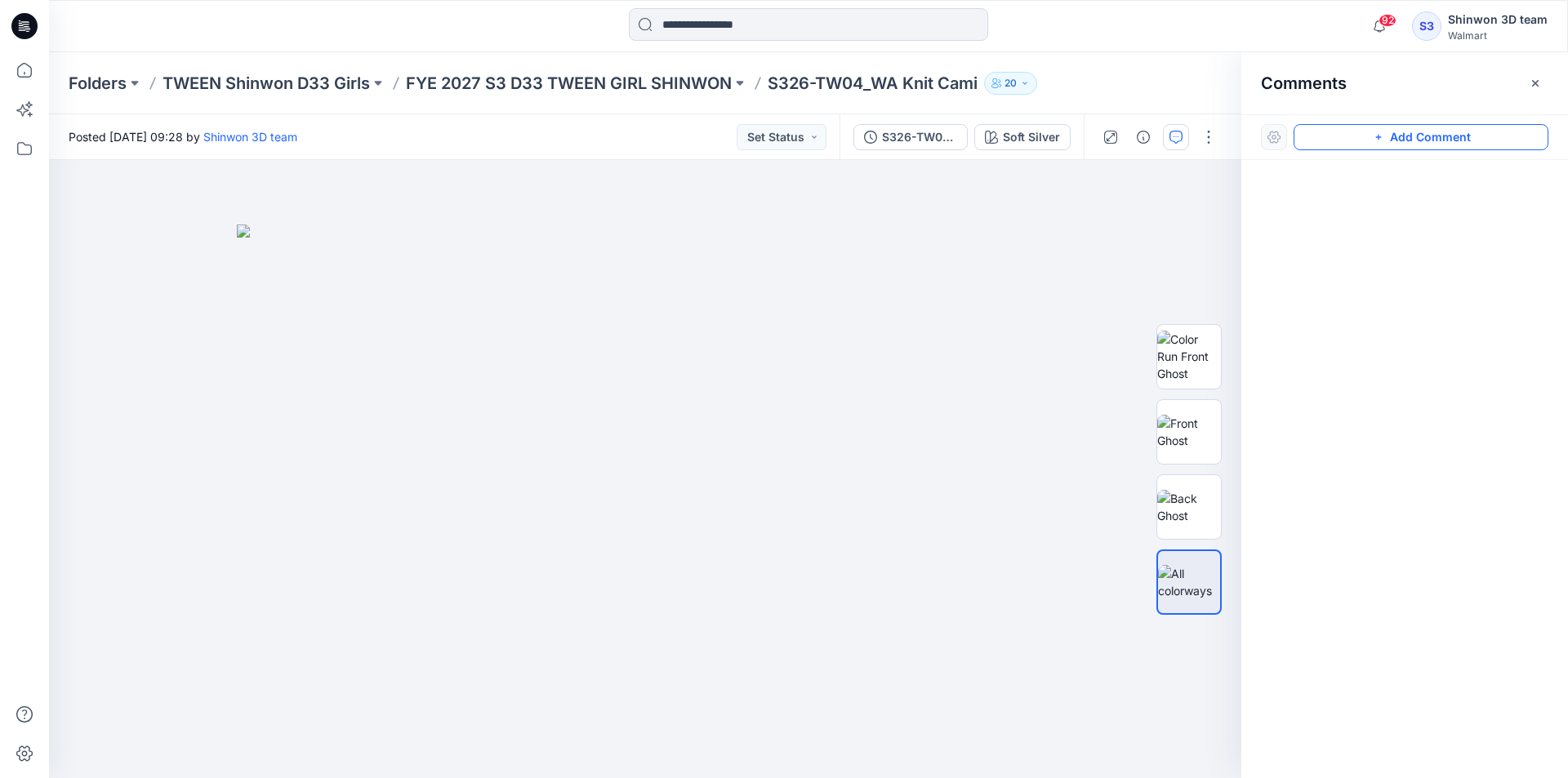
drag, startPoint x: 1338, startPoint y: 142, endPoint x: 405, endPoint y: 214, distance: 935.8
click at [1331, 139] on button "Add Comment" at bounding box center [1421, 137] width 255 height 26
click at [115, 218] on div "1" at bounding box center [646, 469] width 1193 height 618
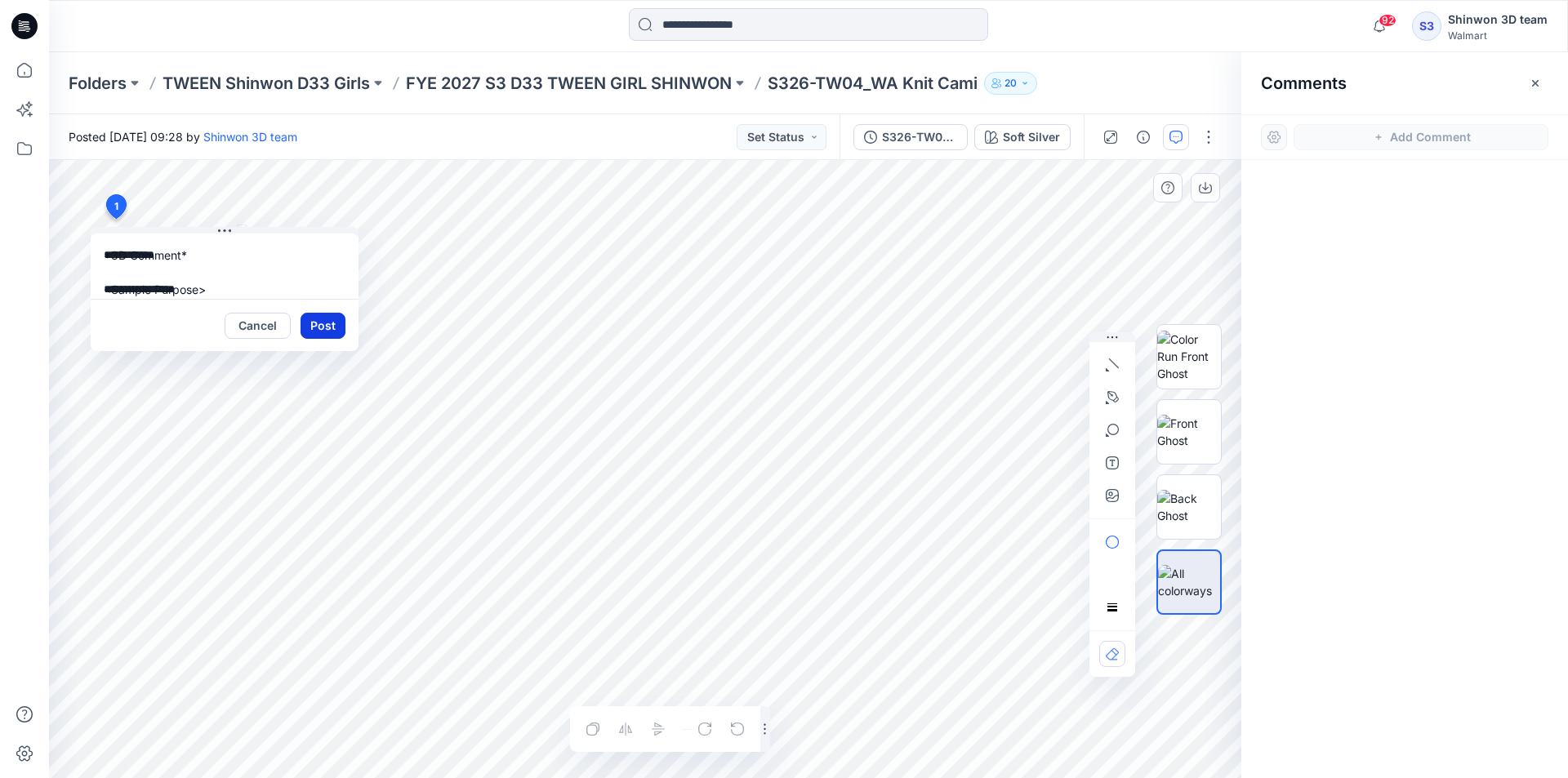
click at [330, 322] on button "Post" at bounding box center [323, 325] width 45 height 26
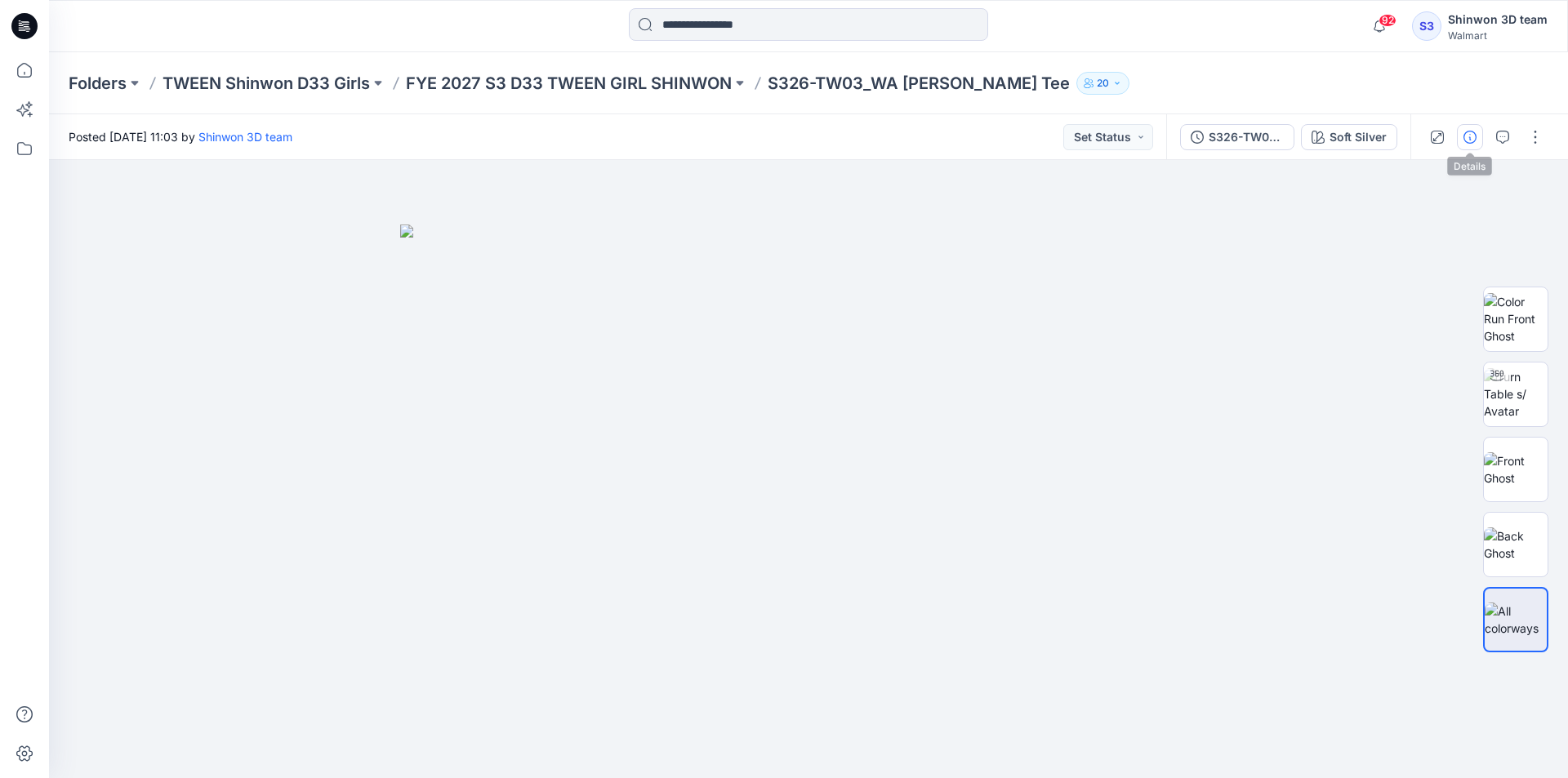
click at [1474, 138] on icon "button" at bounding box center [1470, 137] width 13 height 13
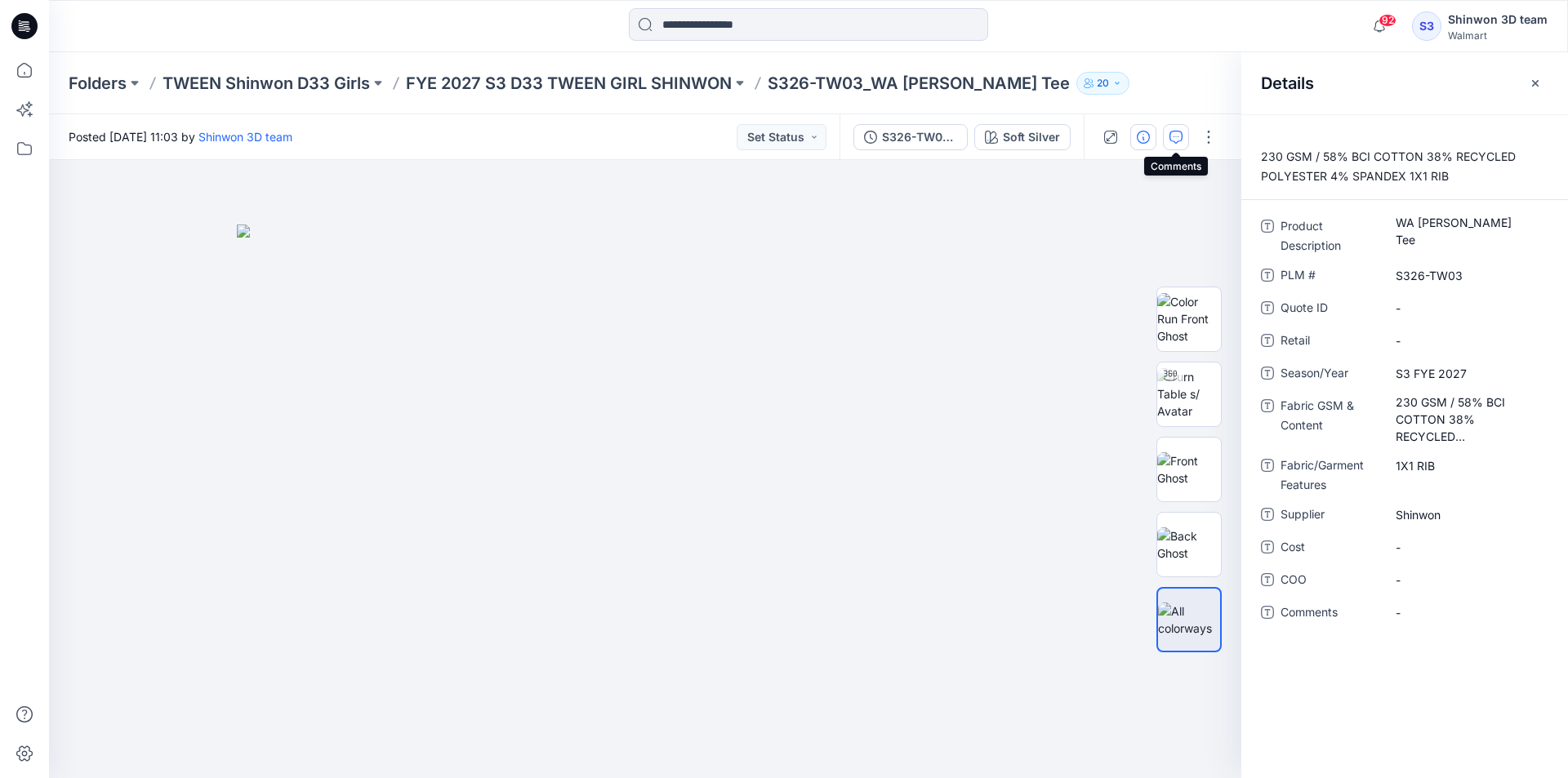
click at [1171, 141] on icon "button" at bounding box center [1176, 137] width 13 height 13
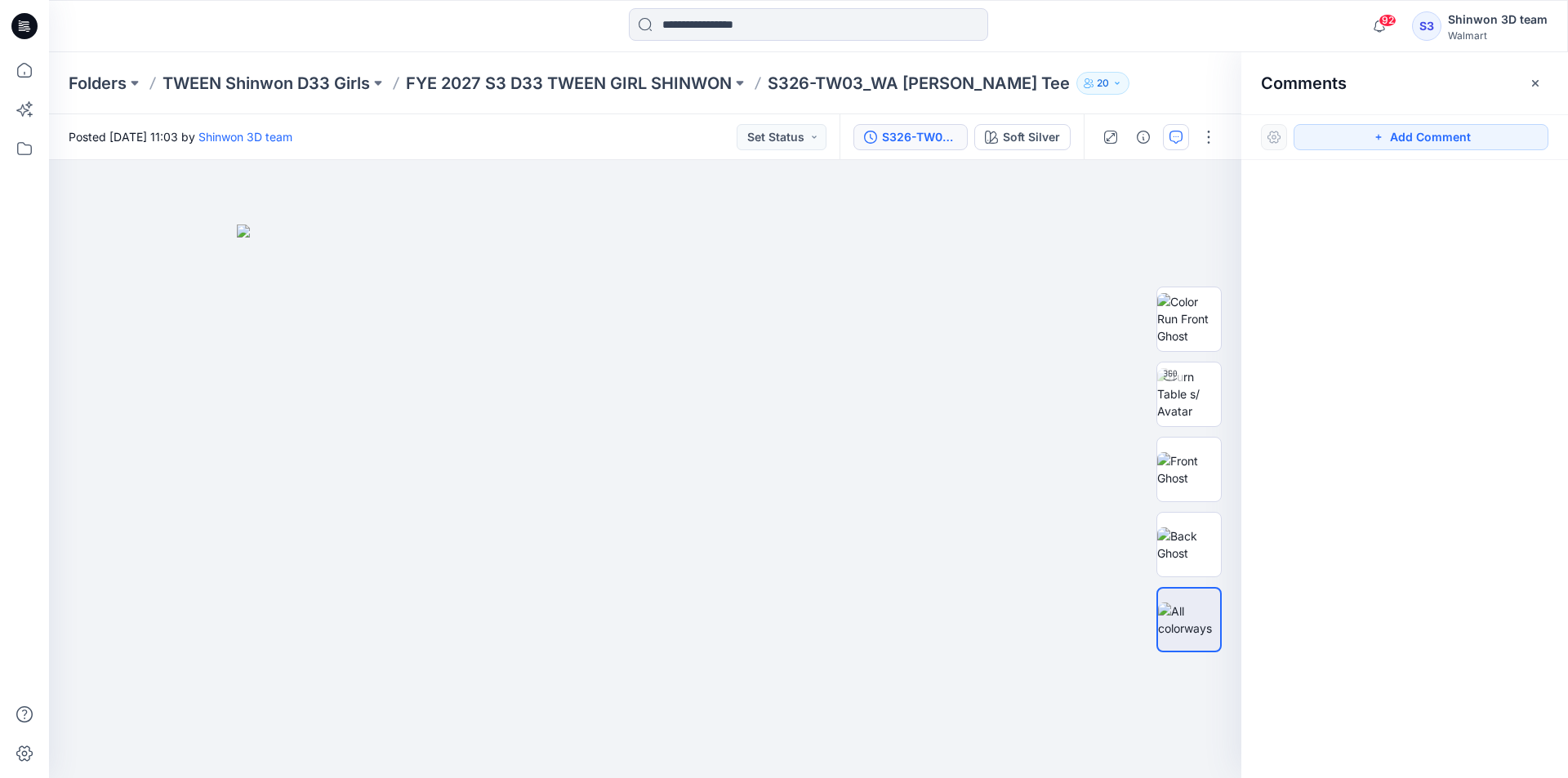
drag, startPoint x: 1321, startPoint y: 128, endPoint x: 872, endPoint y: 134, distance: 449.0
click at [1321, 129] on button "Add Comment" at bounding box center [1421, 137] width 255 height 26
click at [137, 214] on div "1" at bounding box center [646, 469] width 1193 height 618
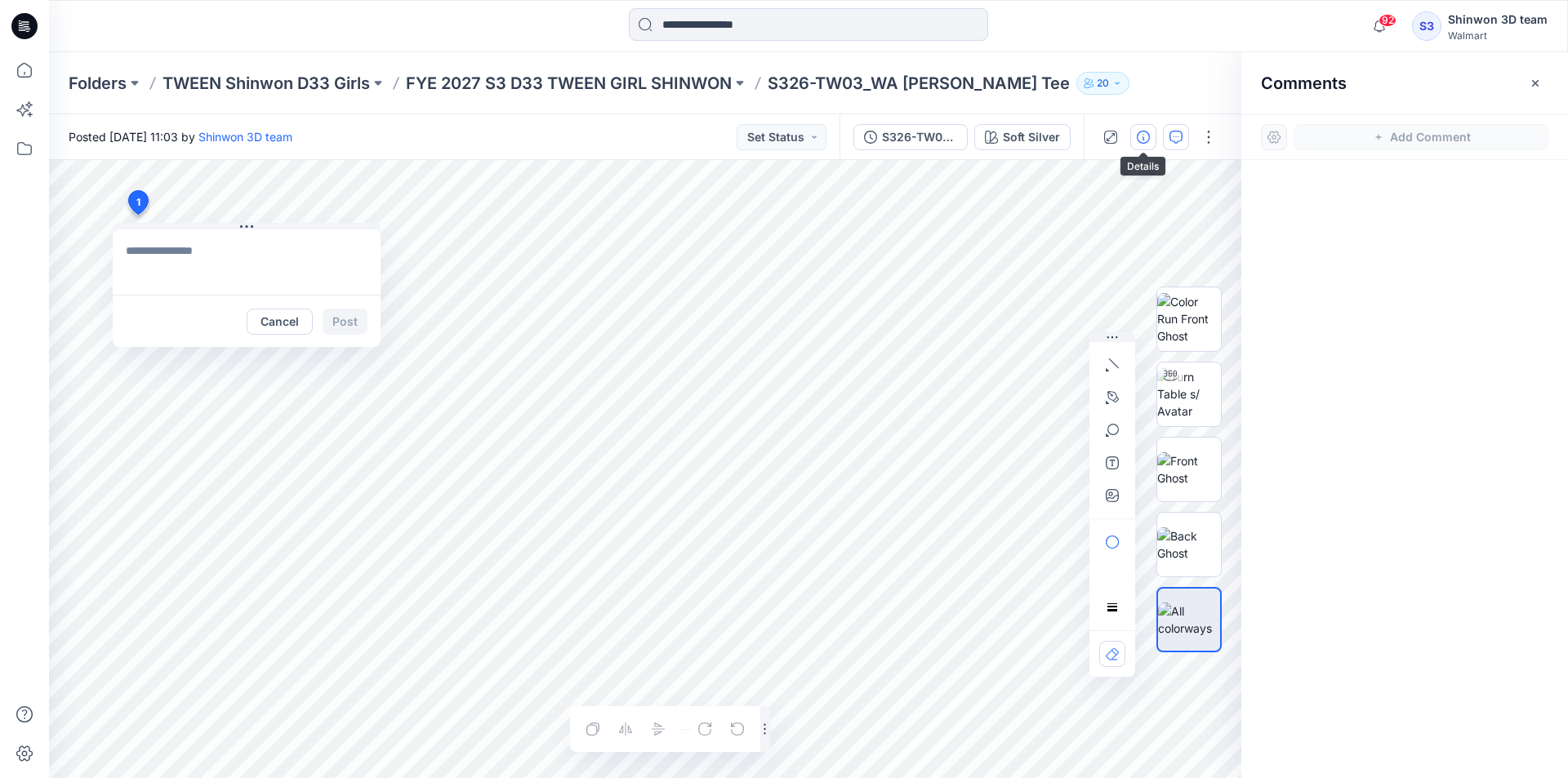
click at [1143, 137] on icon "button" at bounding box center [1143, 137] width 13 height 13
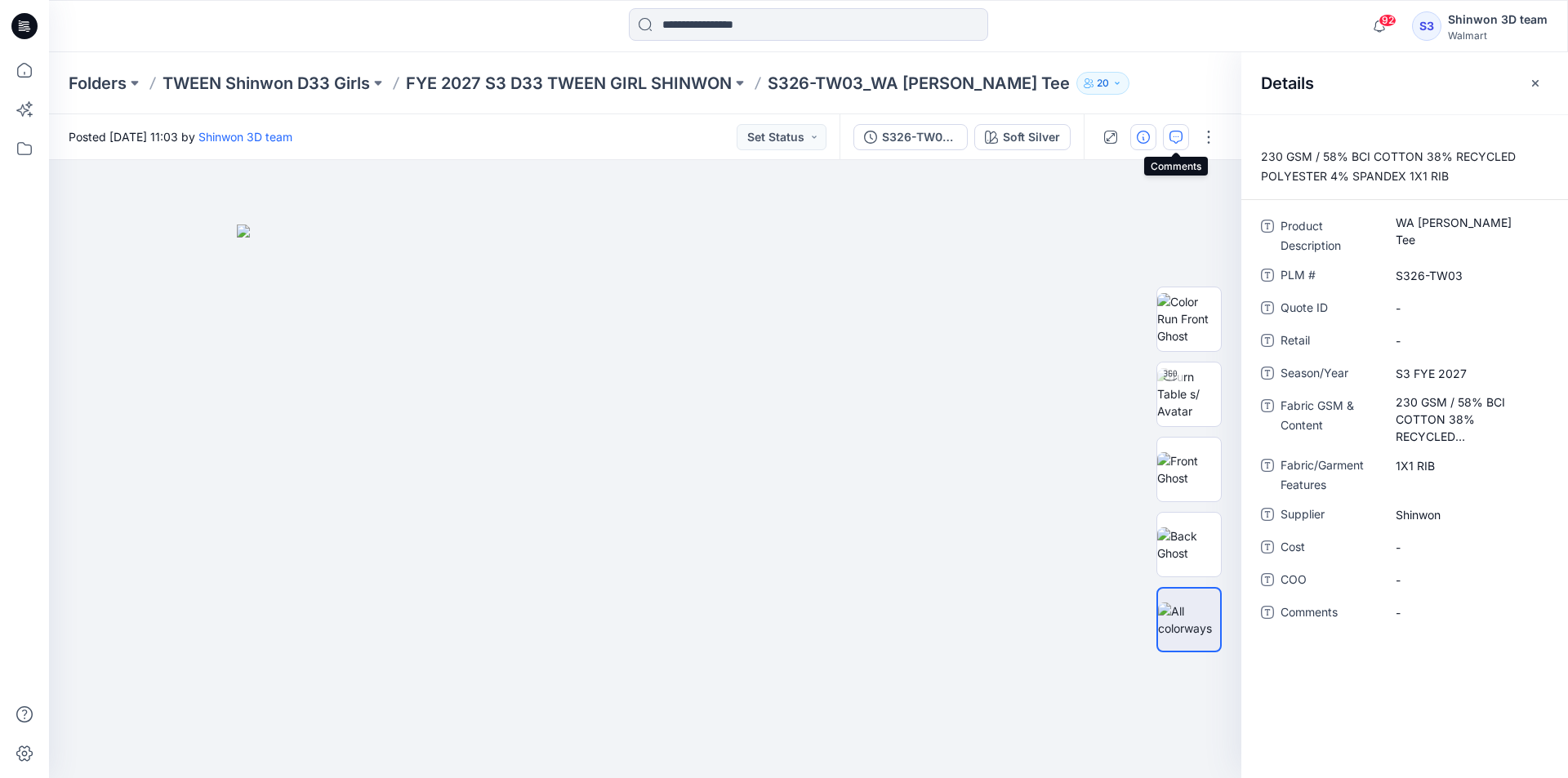
click at [1173, 140] on icon "button" at bounding box center [1176, 137] width 13 height 13
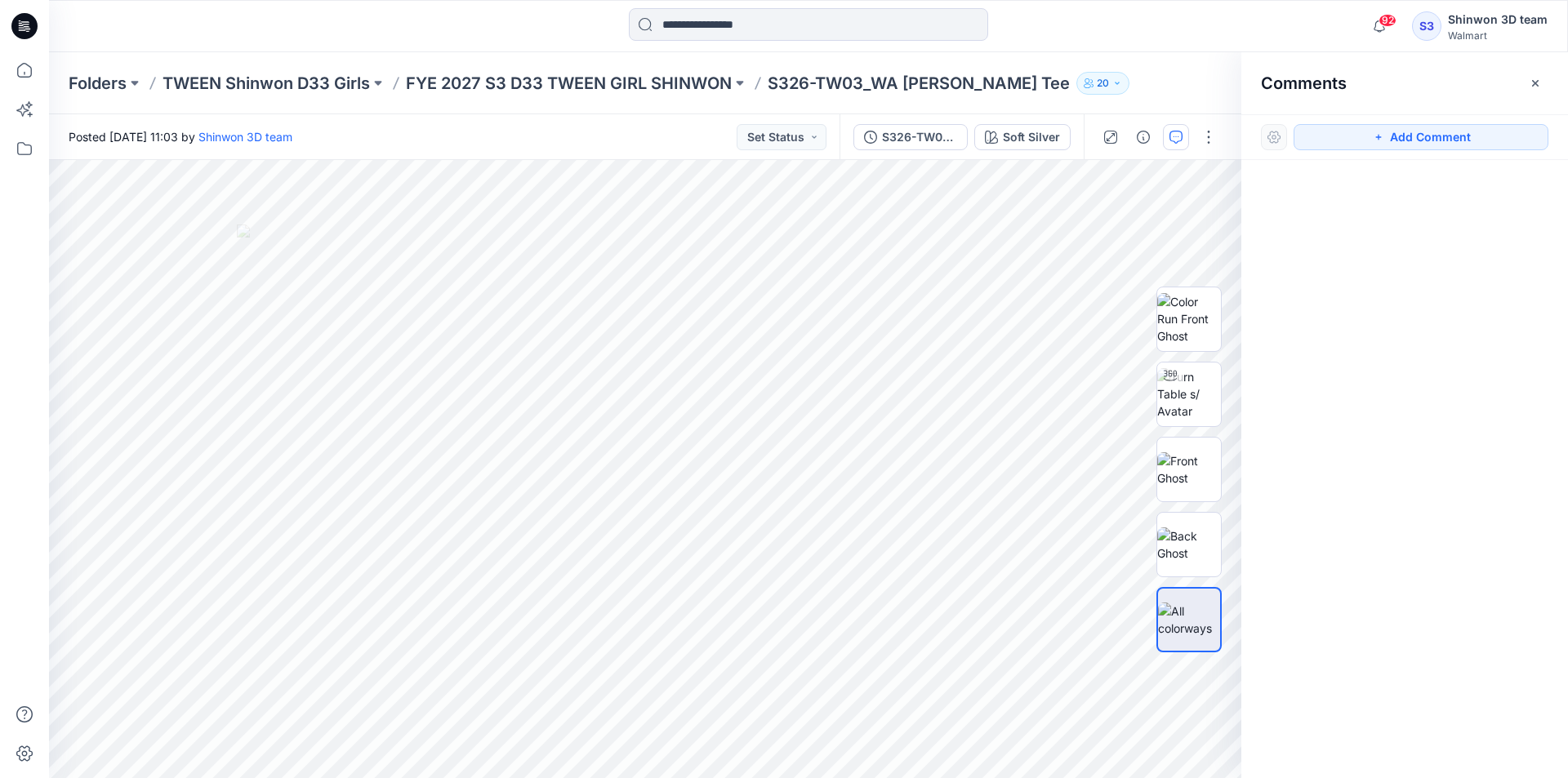
drag, startPoint x: 1330, startPoint y: 137, endPoint x: 1225, endPoint y: 147, distance: 105.5
click at [1306, 137] on button "Add Comment" at bounding box center [1421, 137] width 255 height 26
click at [71, 199] on div "1" at bounding box center [646, 469] width 1193 height 618
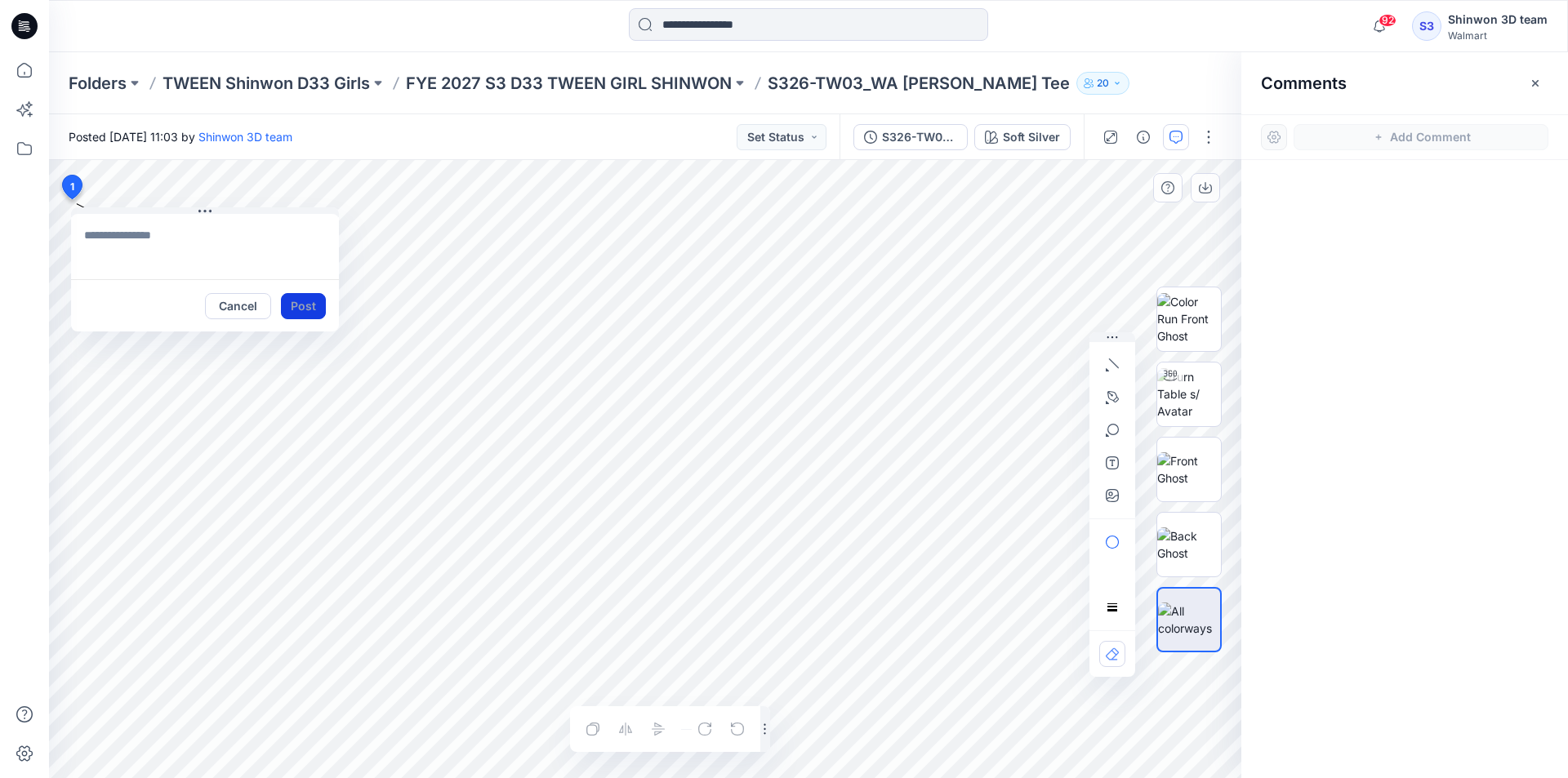
type textarea "**********"
click at [309, 309] on button "Post" at bounding box center [303, 306] width 45 height 26
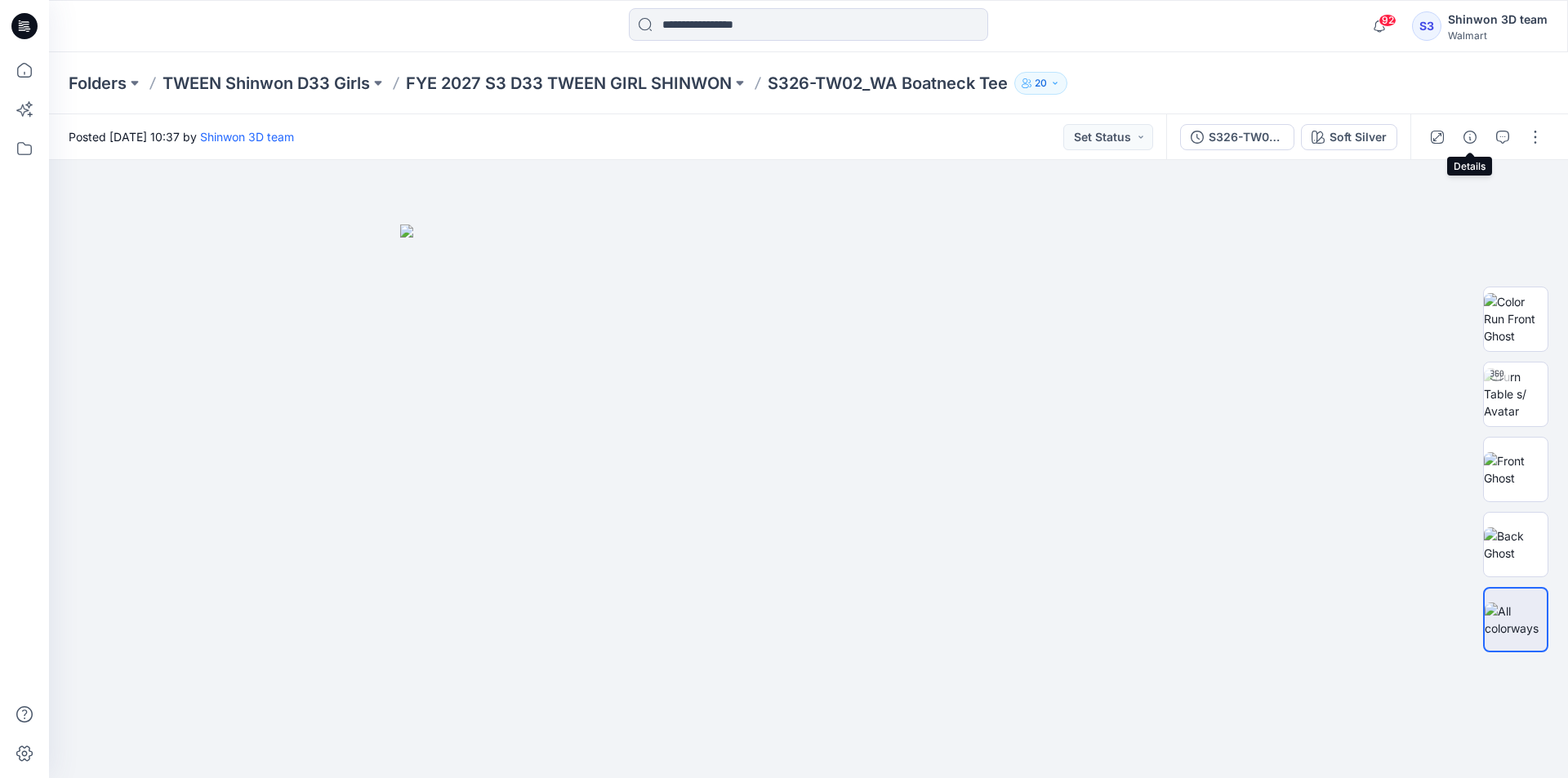
click at [1477, 135] on button "button" at bounding box center [1470, 137] width 26 height 26
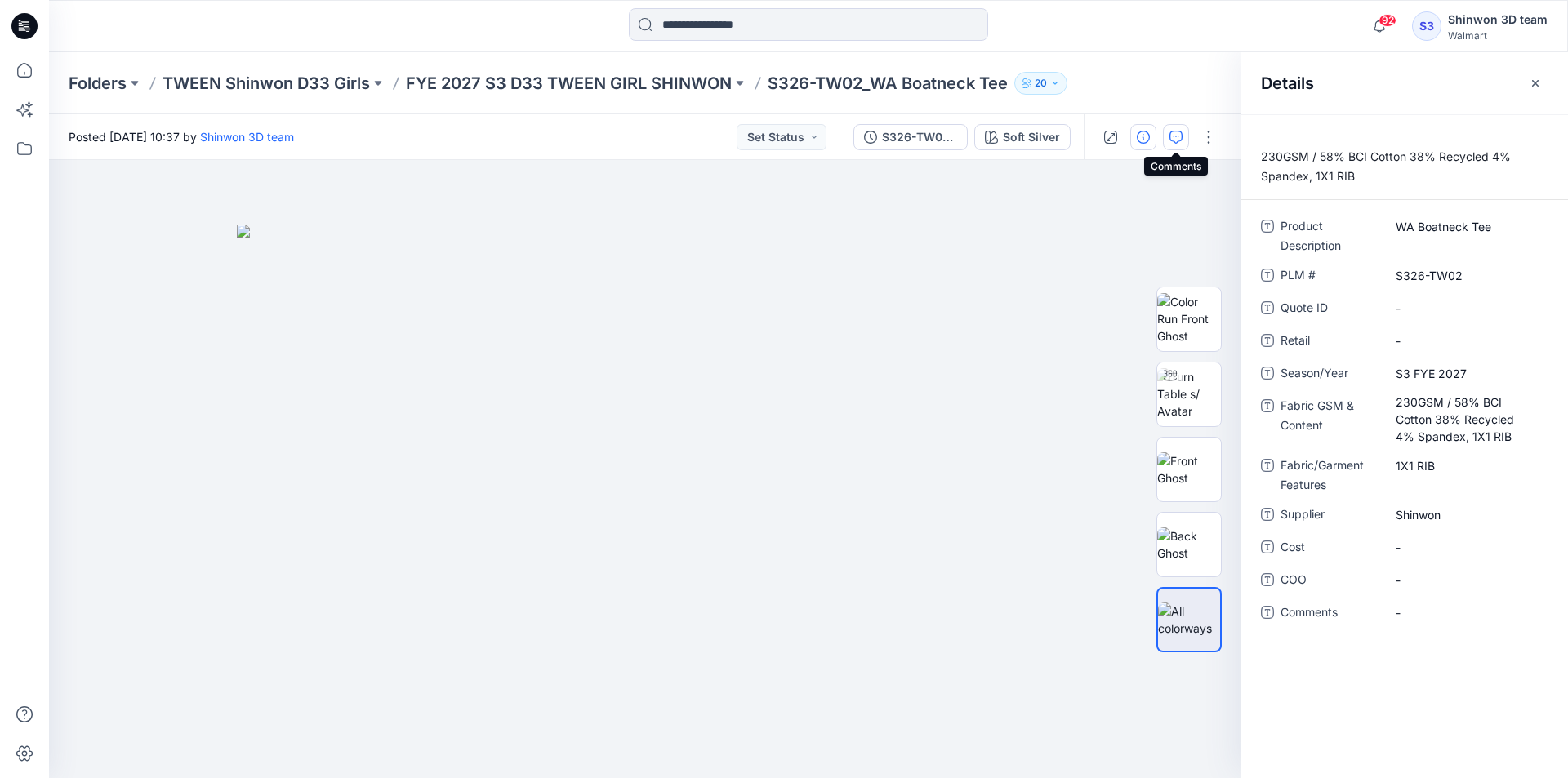
click at [1184, 134] on button "button" at bounding box center [1176, 137] width 26 height 26
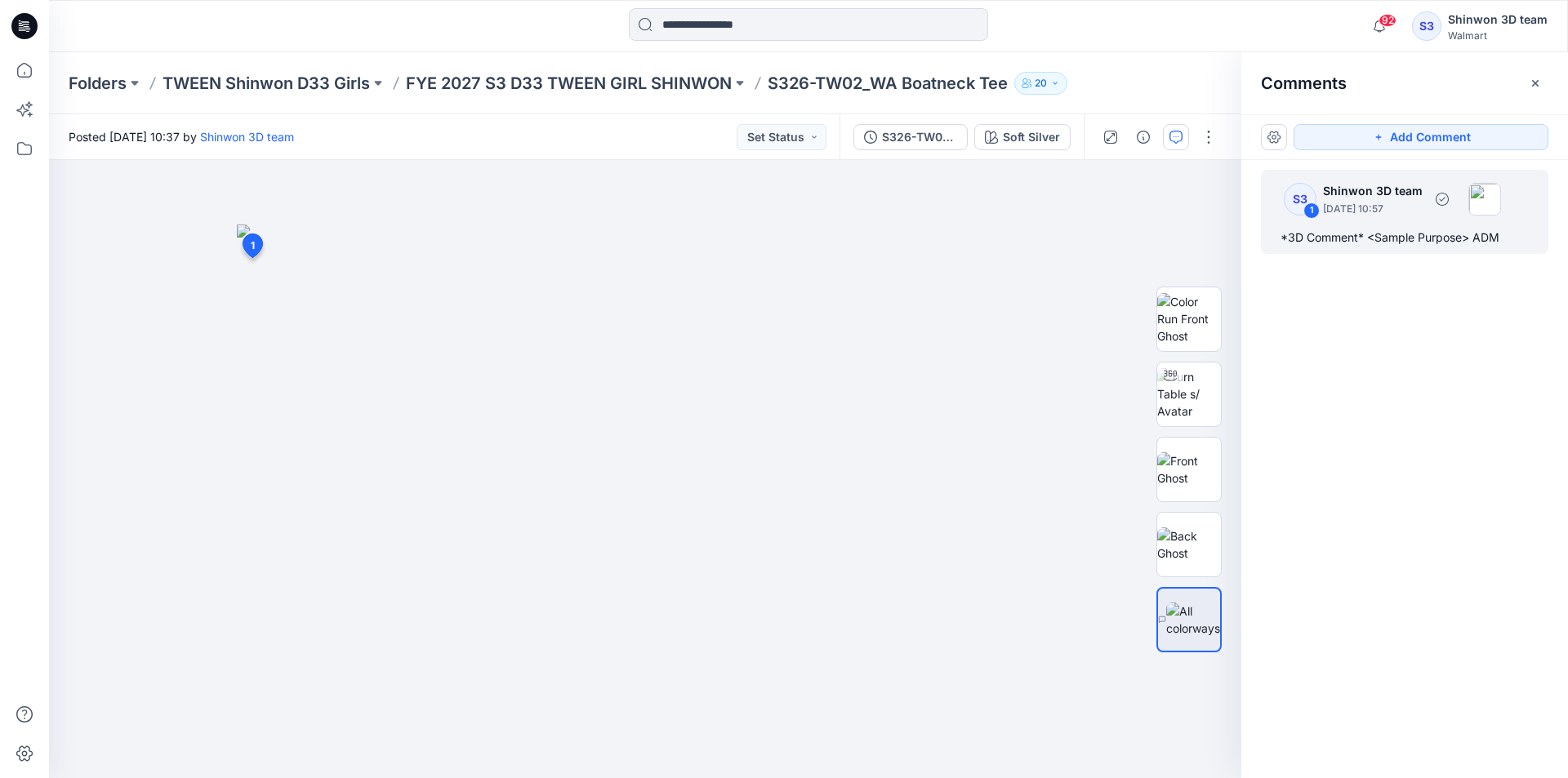
click at [1364, 229] on div "*3D Comment* <Sample Purpose> ADM" at bounding box center [1405, 237] width 248 height 19
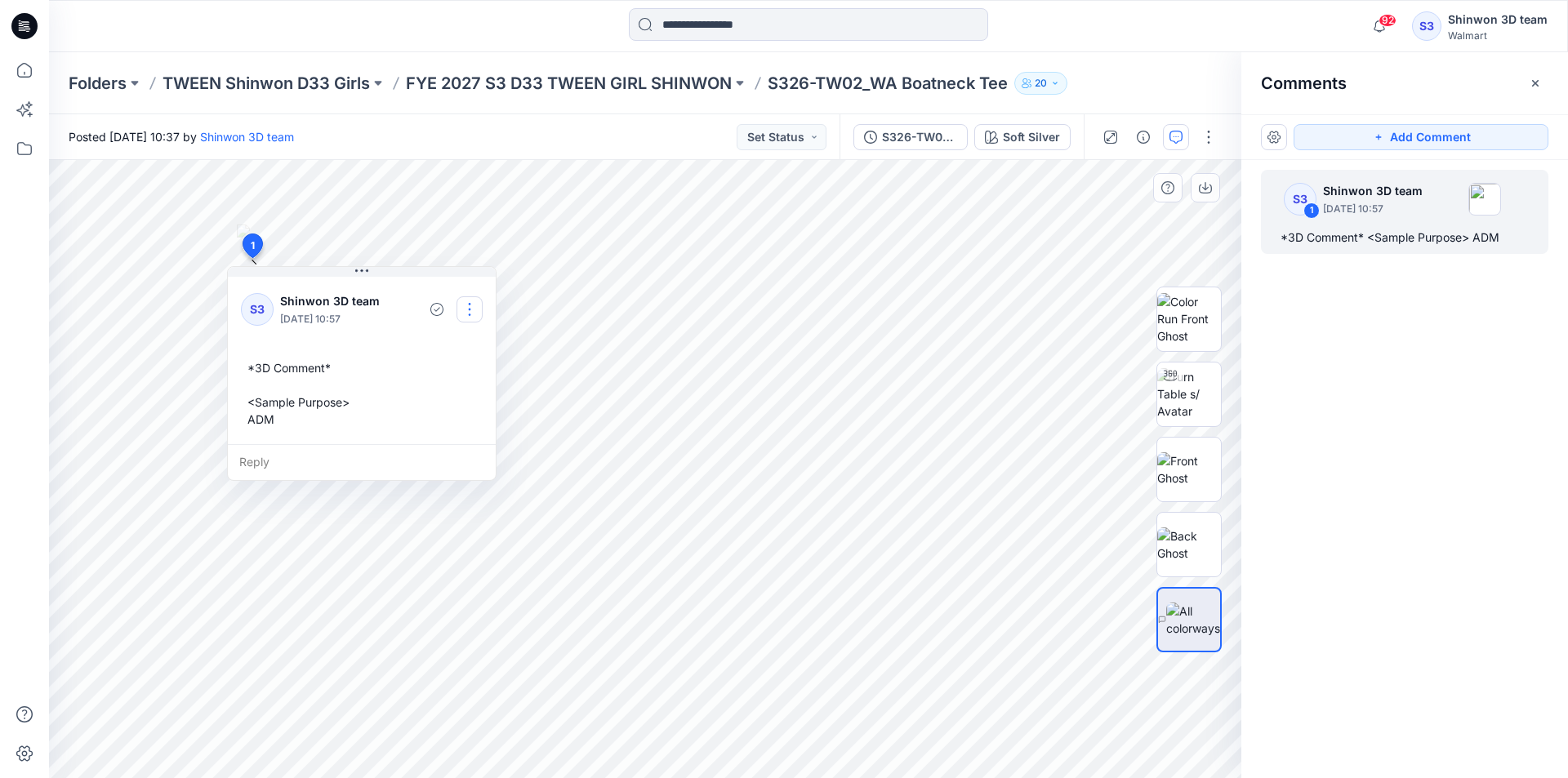
drag, startPoint x: 467, startPoint y: 315, endPoint x: 482, endPoint y: 286, distance: 32.6
click at [467, 315] on button "button" at bounding box center [469, 309] width 26 height 26
click at [299, 401] on div "*3D Comment* <Sample Purpose> ADM" at bounding box center [362, 394] width 242 height 82
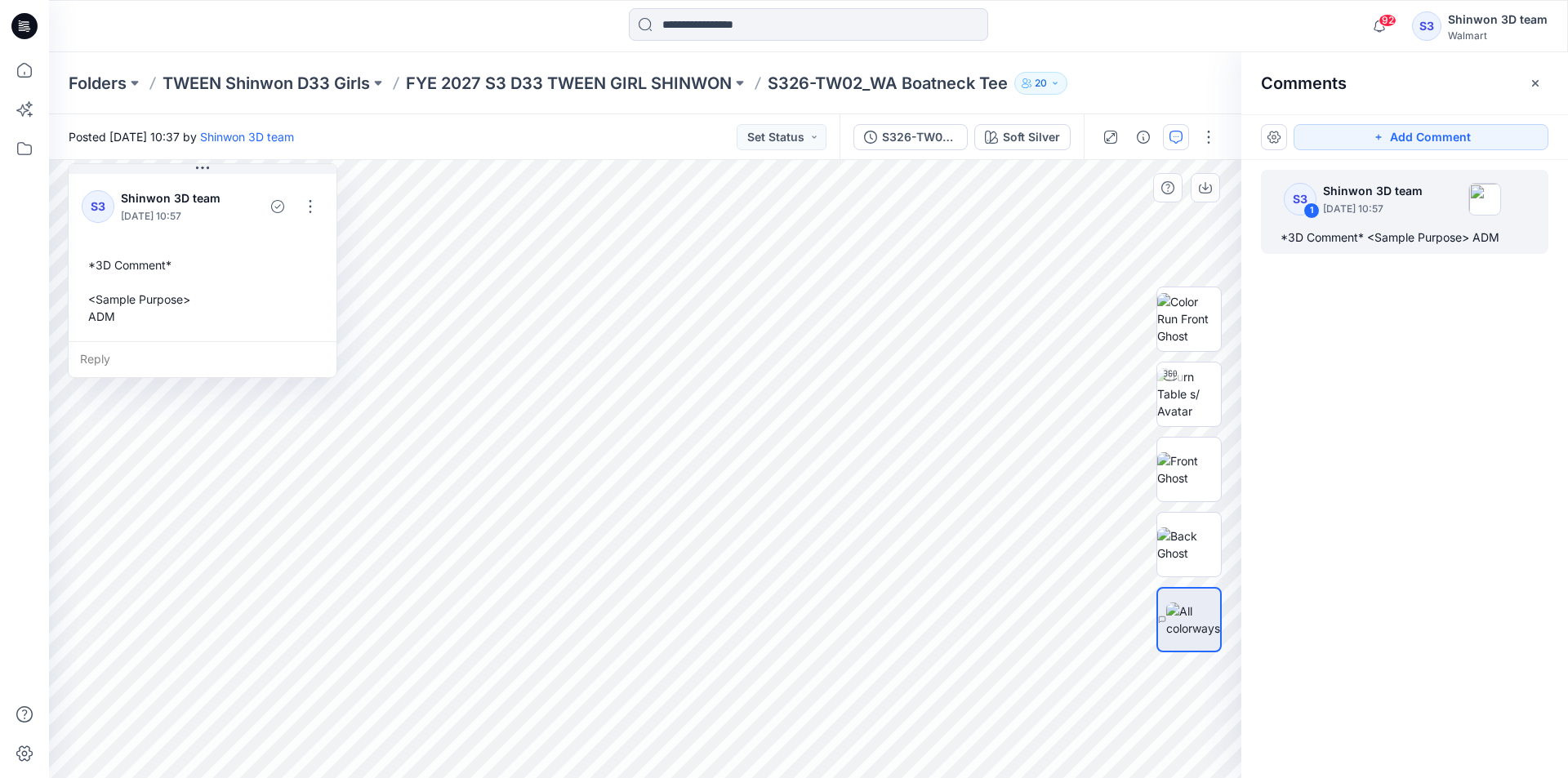
drag, startPoint x: 276, startPoint y: 417, endPoint x: 115, endPoint y: 251, distance: 231.3
click at [106, 228] on div "S3 Shinwon 3D team September 18, 2025 10:57 *3D Comment* <Sample Purpose> ADM" at bounding box center [203, 256] width 268 height 171
click at [130, 291] on div "*3D Comment* <Sample Purpose> ADM" at bounding box center [192, 291] width 242 height 82
click at [50, 254] on div "2 1 S3 Shinwon 3D team September 18, 2025 10:57 *3D Comment* <Sample Purpose> A…" at bounding box center [646, 469] width 1193 height 618
click at [116, 307] on div "*3D Comment* <Sample Purpose> ADM" at bounding box center [187, 291] width 242 height 82
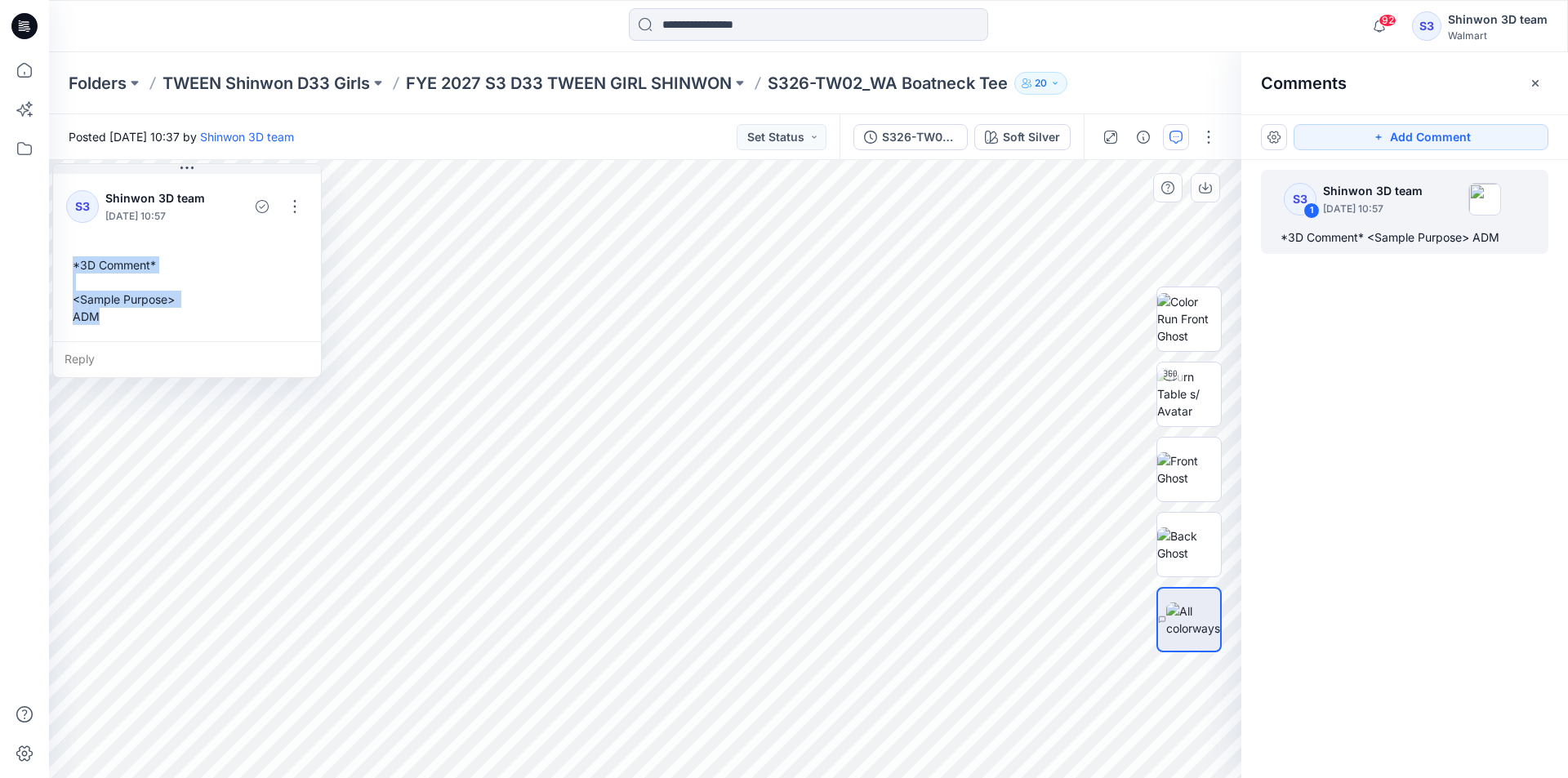
drag, startPoint x: 107, startPoint y: 322, endPoint x: 64, endPoint y: 270, distance: 67.5
click at [64, 270] on div "S3 Shinwon 3D team September 18, 2025 10:57 *3D Comment* <Sample Purpose> ADM" at bounding box center [187, 256] width 268 height 171
copy div "*3D Comment* <Sample Purpose> ADM"
click at [1148, 142] on icon "button" at bounding box center [1143, 137] width 13 height 13
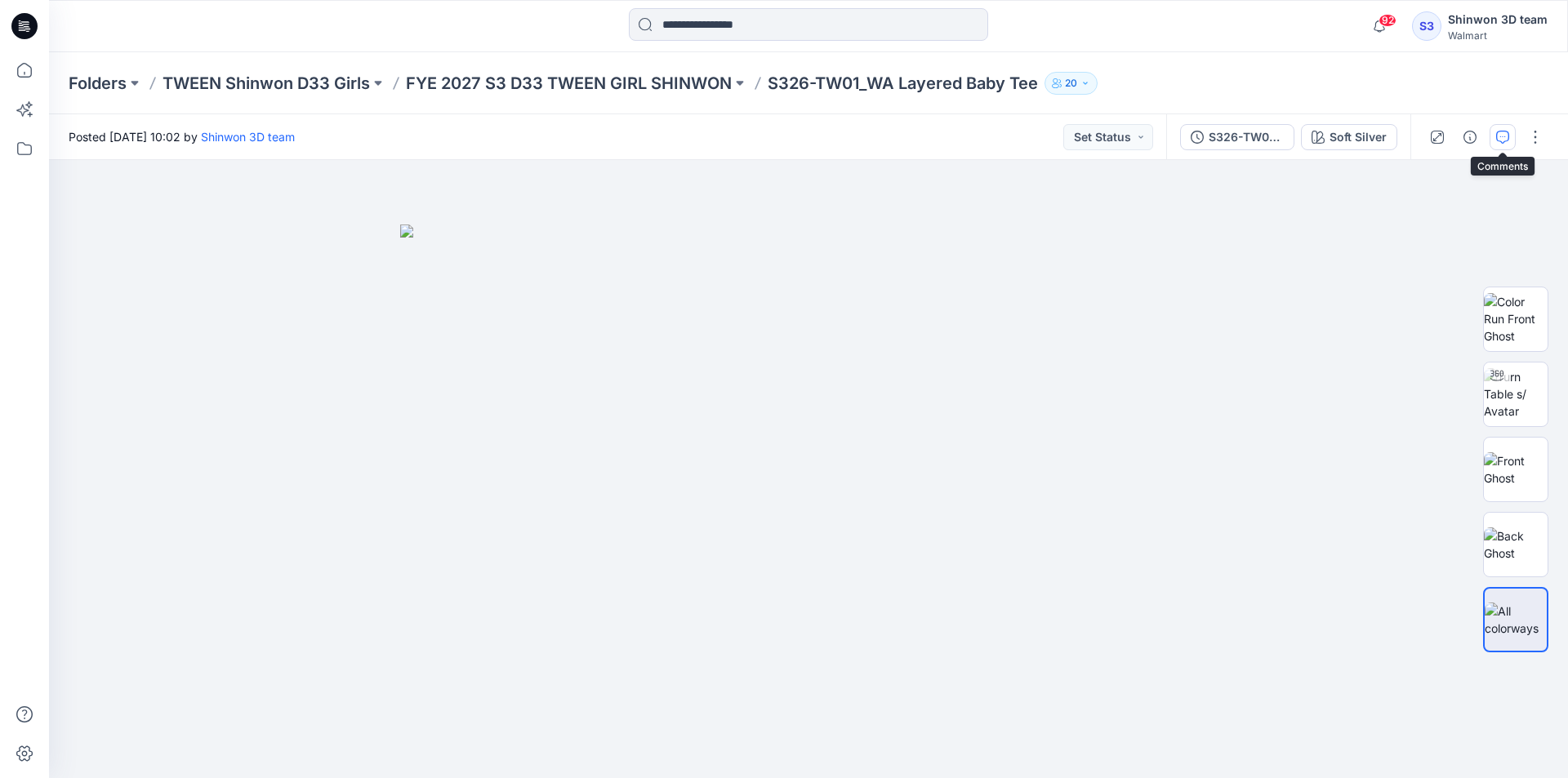
click at [1512, 132] on button "button" at bounding box center [1503, 137] width 26 height 26
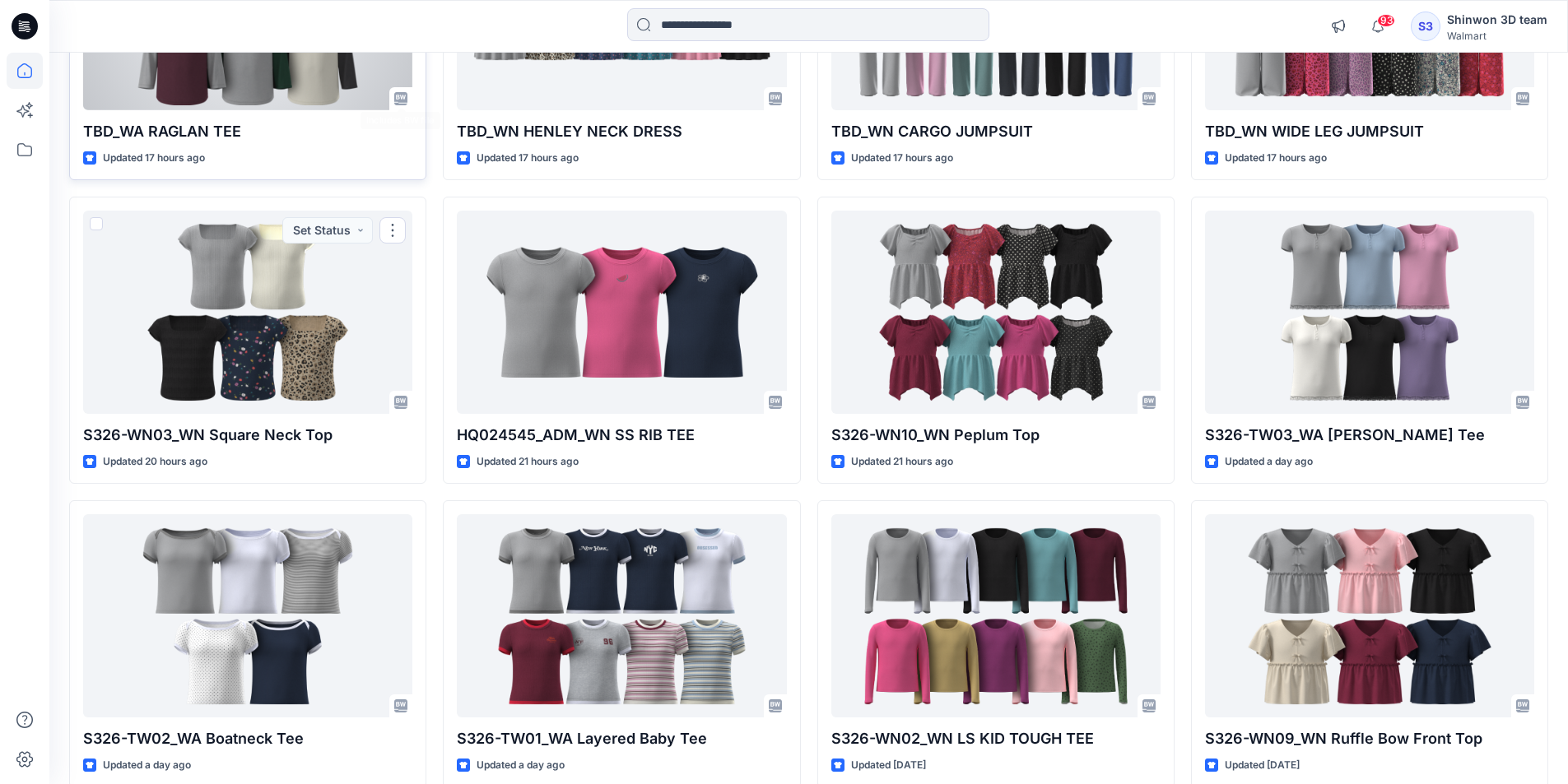
scroll to position [668, 0]
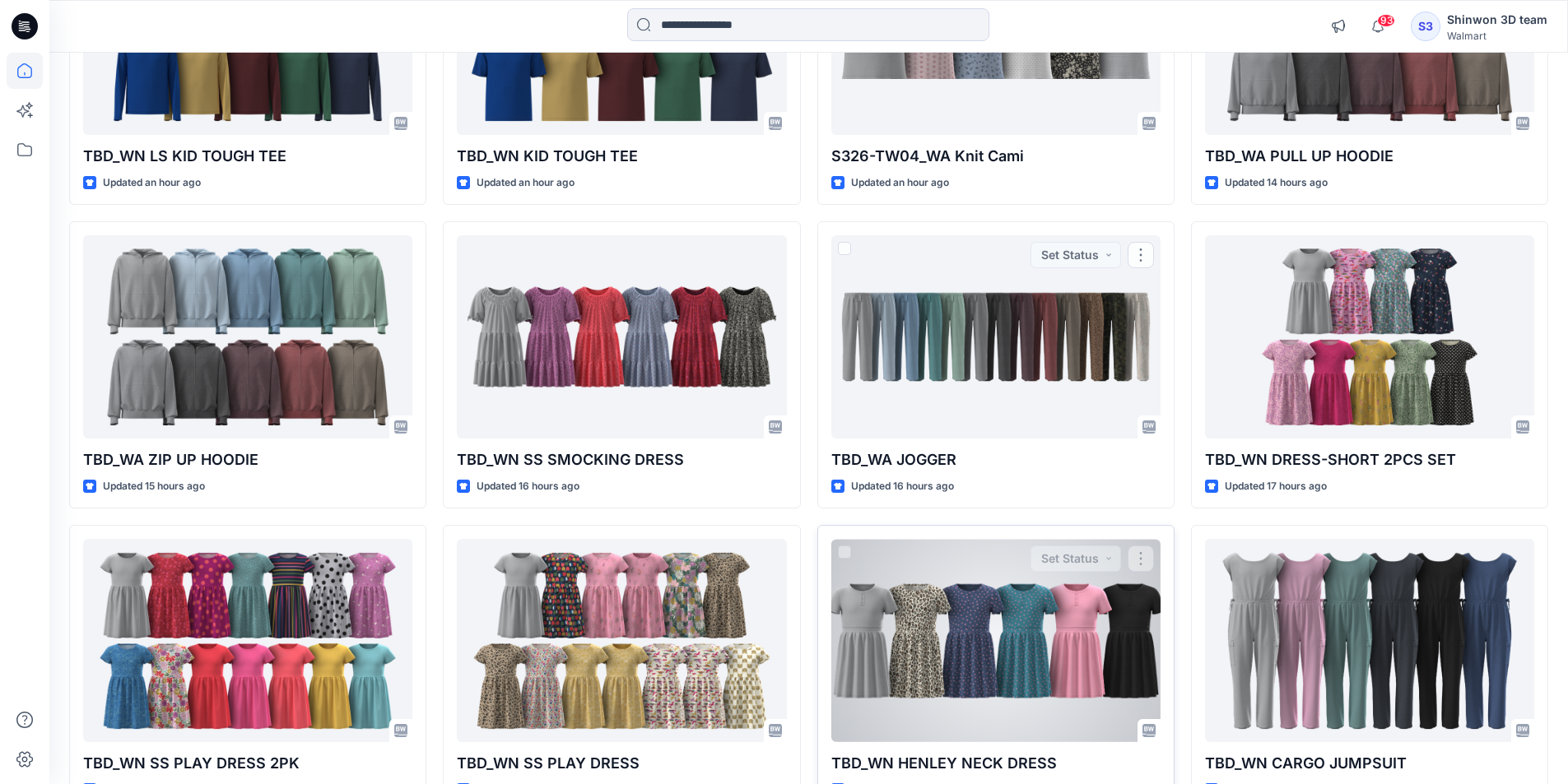
scroll to position [1152, 0]
